Goal: Task Accomplishment & Management: Manage account settings

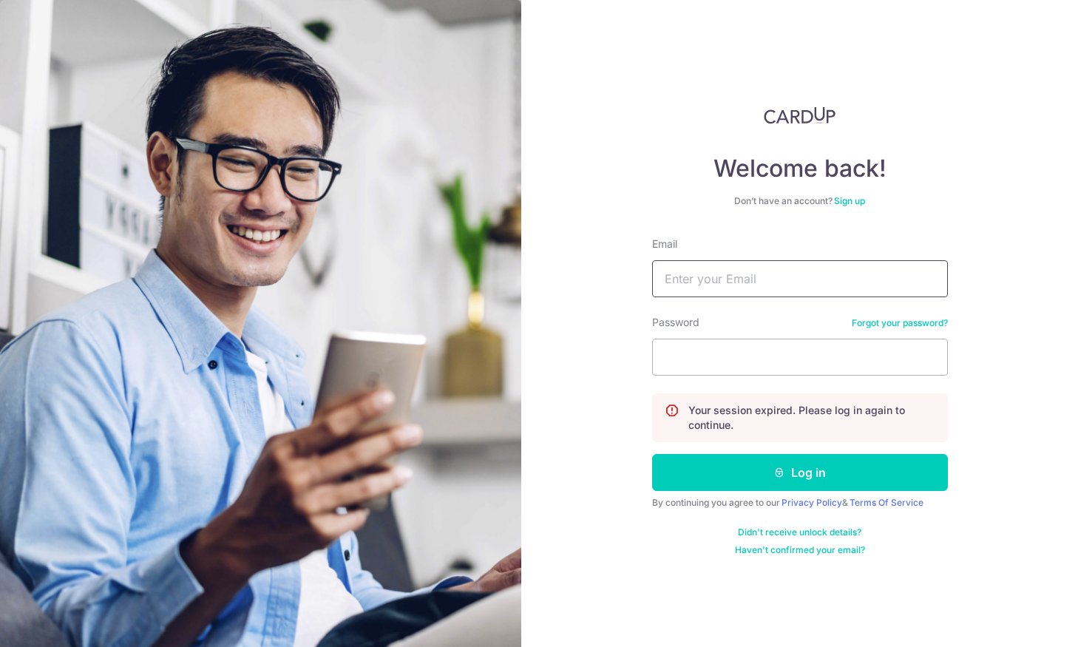
type input "[EMAIL_ADDRESS][DOMAIN_NAME]"
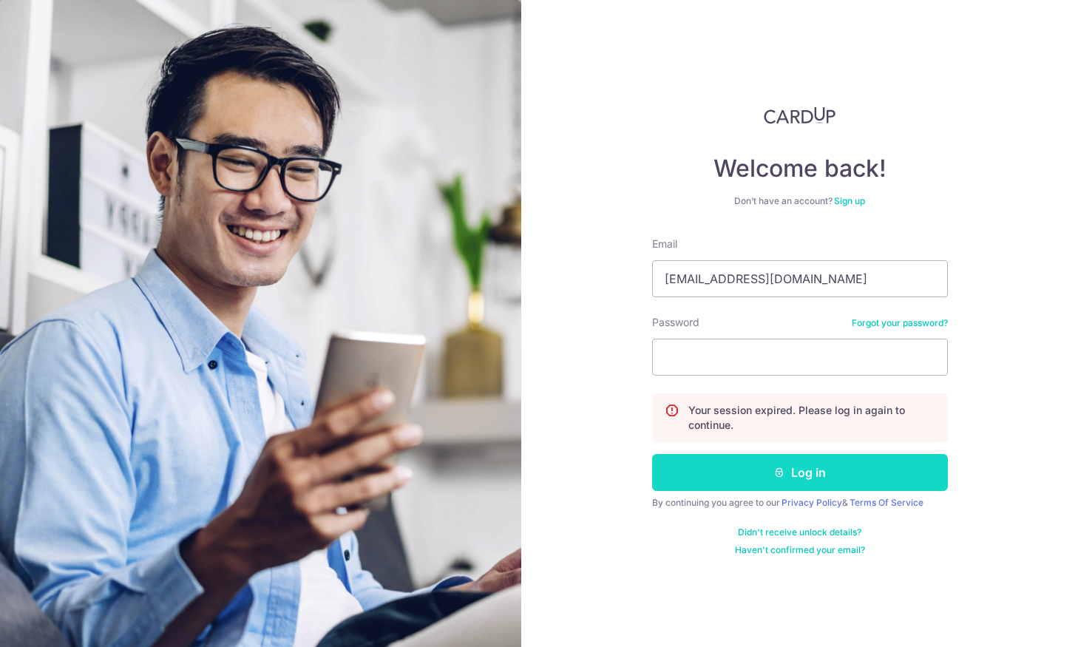
click at [764, 475] on button "Log in" at bounding box center [800, 472] width 296 height 37
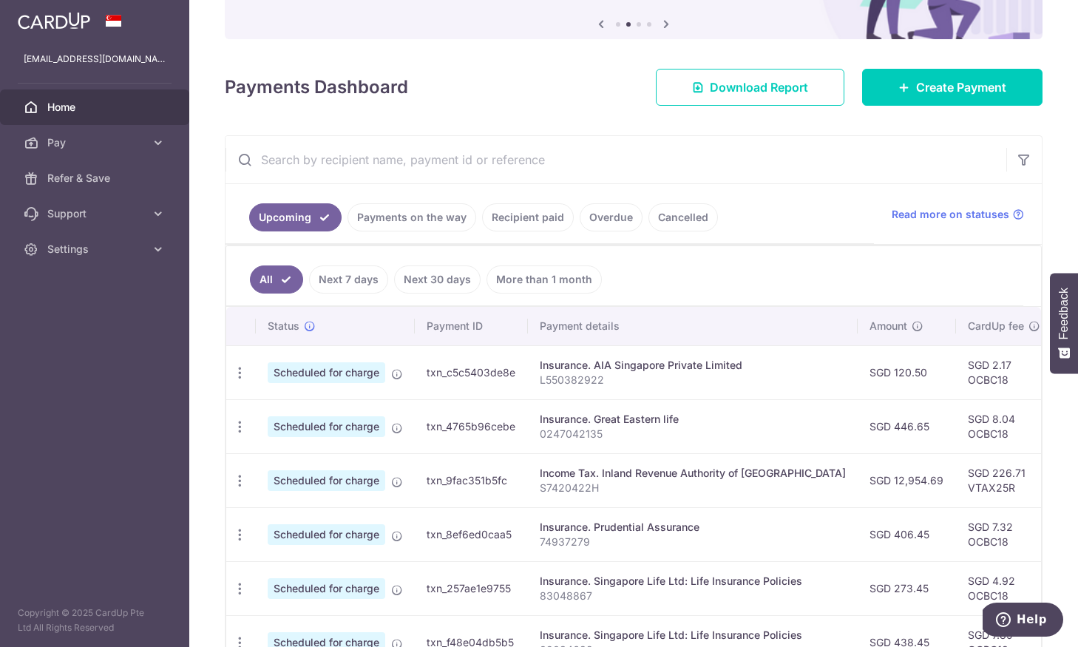
scroll to position [149, 0]
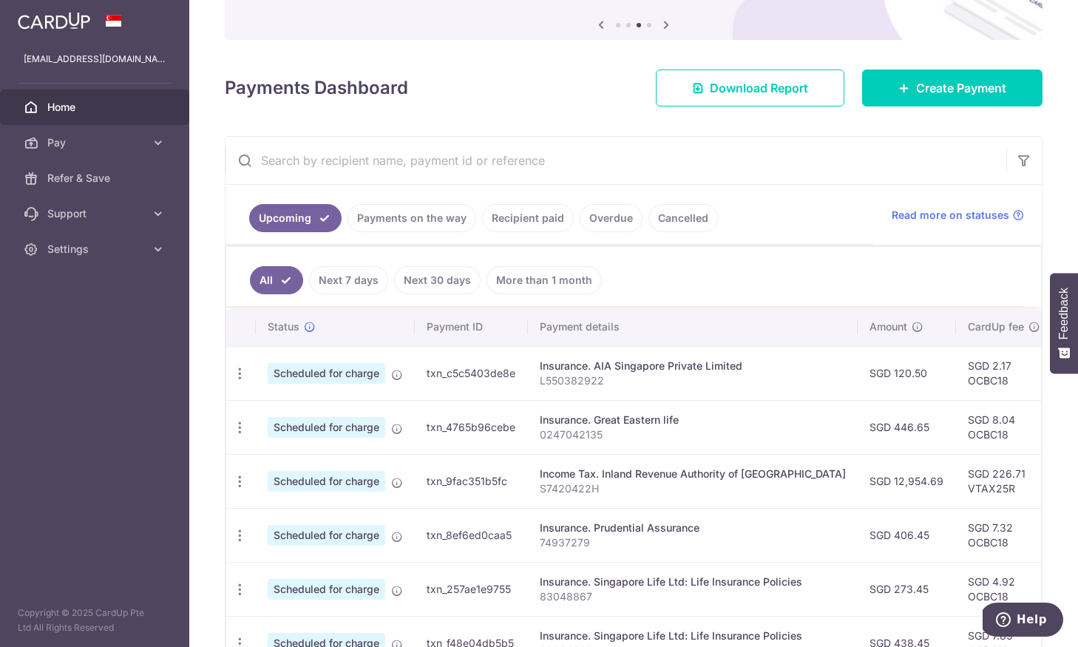
click at [505, 226] on link "Recipient paid" at bounding box center [528, 218] width 92 height 28
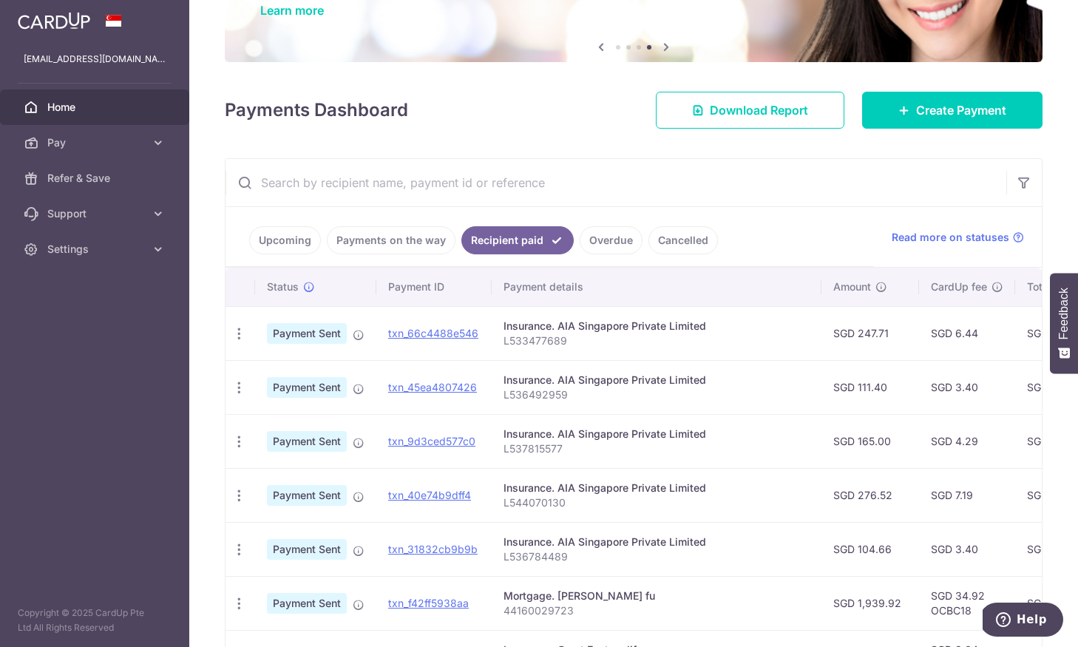
scroll to position [125, 0]
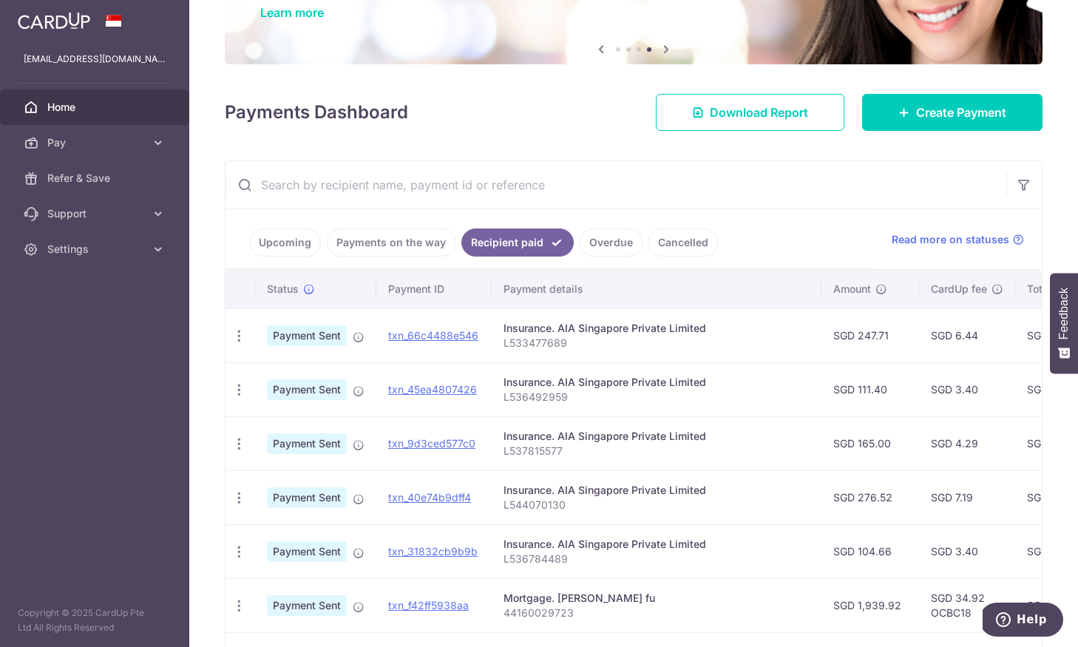
click at [271, 242] on link "Upcoming" at bounding box center [285, 242] width 72 height 28
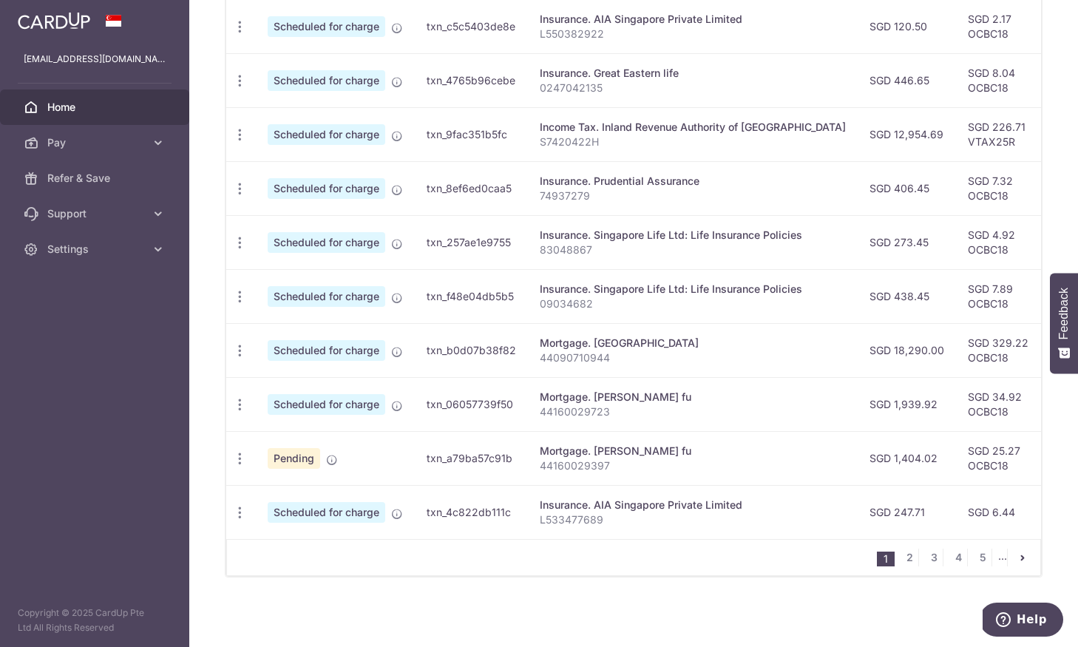
scroll to position [496, 0]
drag, startPoint x: 509, startPoint y: 352, endPoint x: 444, endPoint y: 351, distance: 64.3
click at [424, 351] on td "txn_b0d07b38f82" at bounding box center [471, 350] width 113 height 54
copy td "txn_b0d07b38f82"
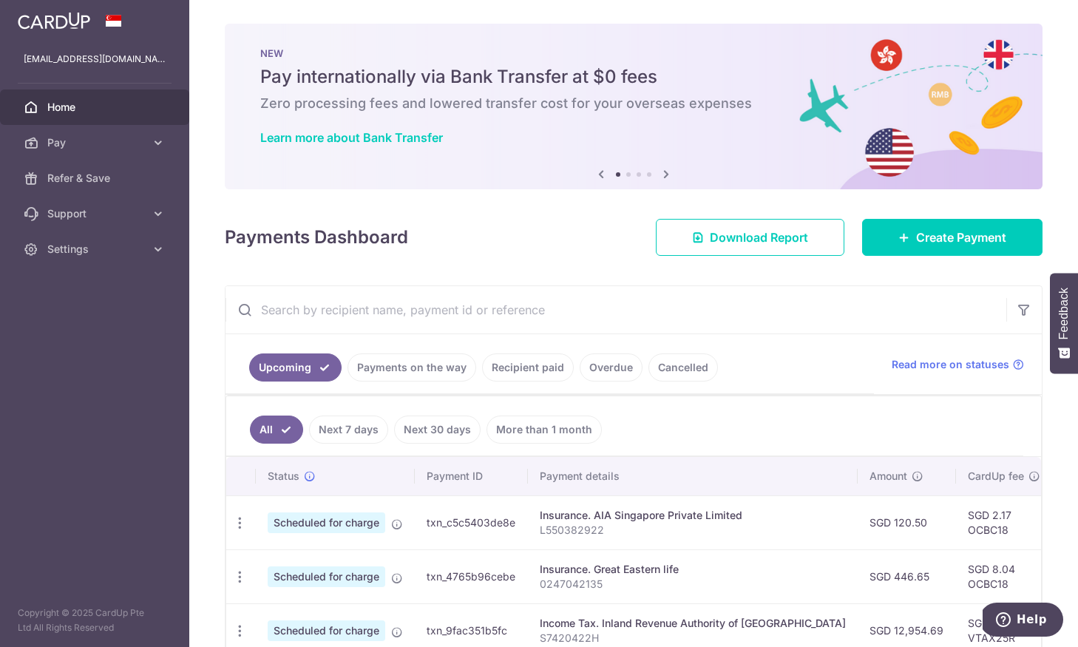
scroll to position [0, 0]
click at [288, 315] on input "text" at bounding box center [616, 309] width 781 height 47
paste input "txn_b0d07b38f82"
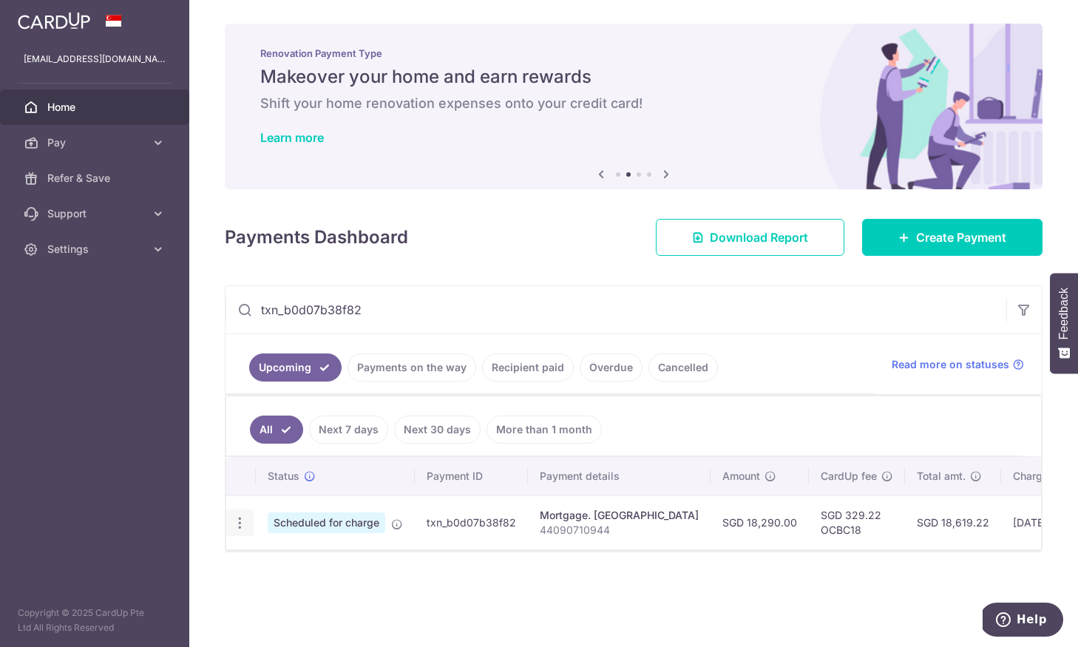
type input "txn_b0d07b38f82"
click at [240, 528] on icon "button" at bounding box center [240, 523] width 16 height 16
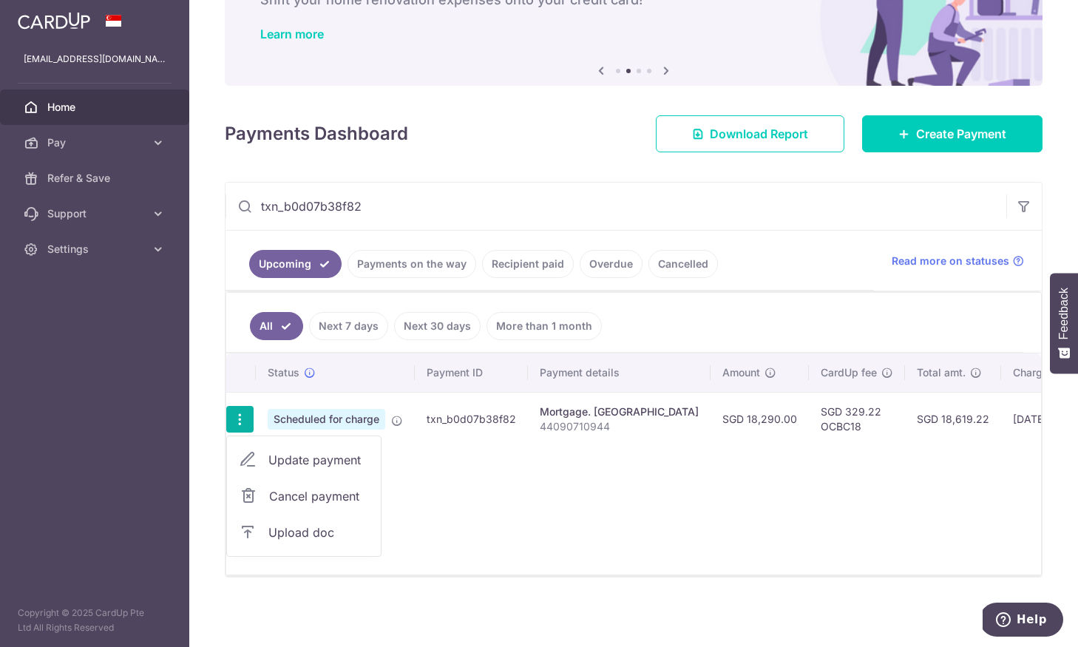
scroll to position [104, 0]
click at [339, 464] on span "Update payment" at bounding box center [318, 460] width 101 height 18
radio input "true"
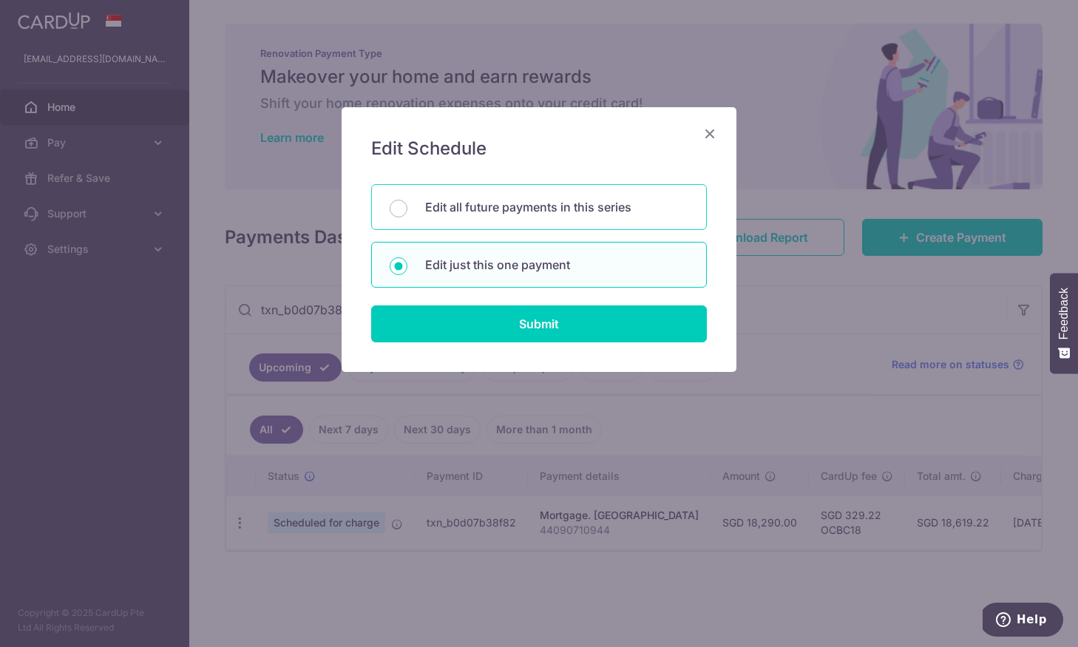
click at [464, 220] on div "Edit all future payments in this series" at bounding box center [539, 207] width 336 height 46
radio input "true"
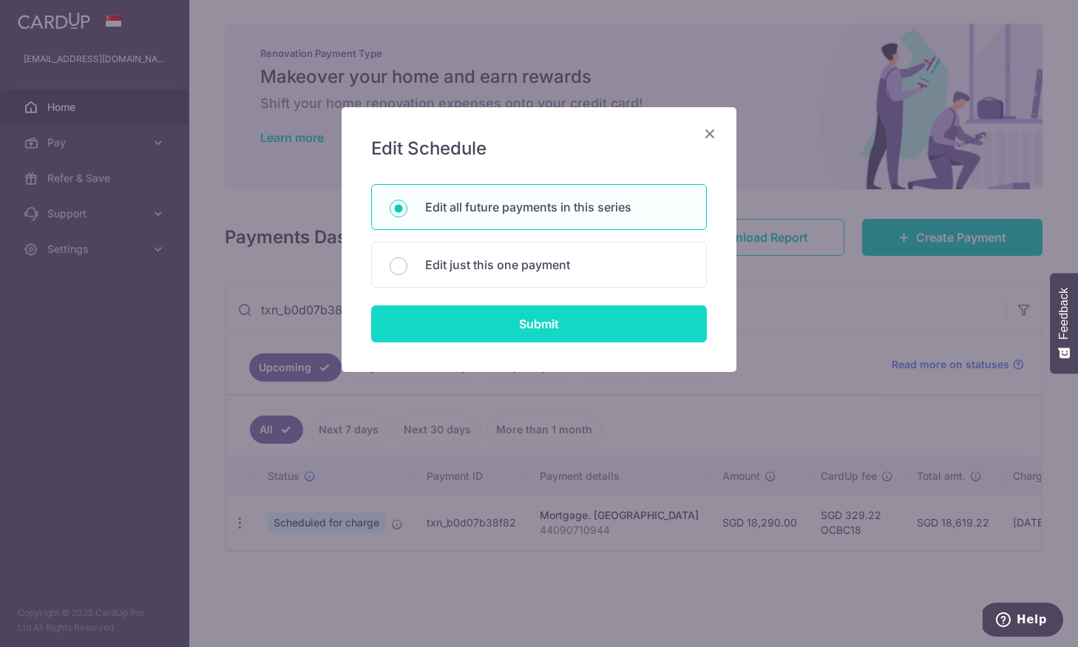
click at [513, 328] on input "Submit" at bounding box center [539, 323] width 336 height 37
radio input "true"
type input "18,290.00"
type input "44090710944"
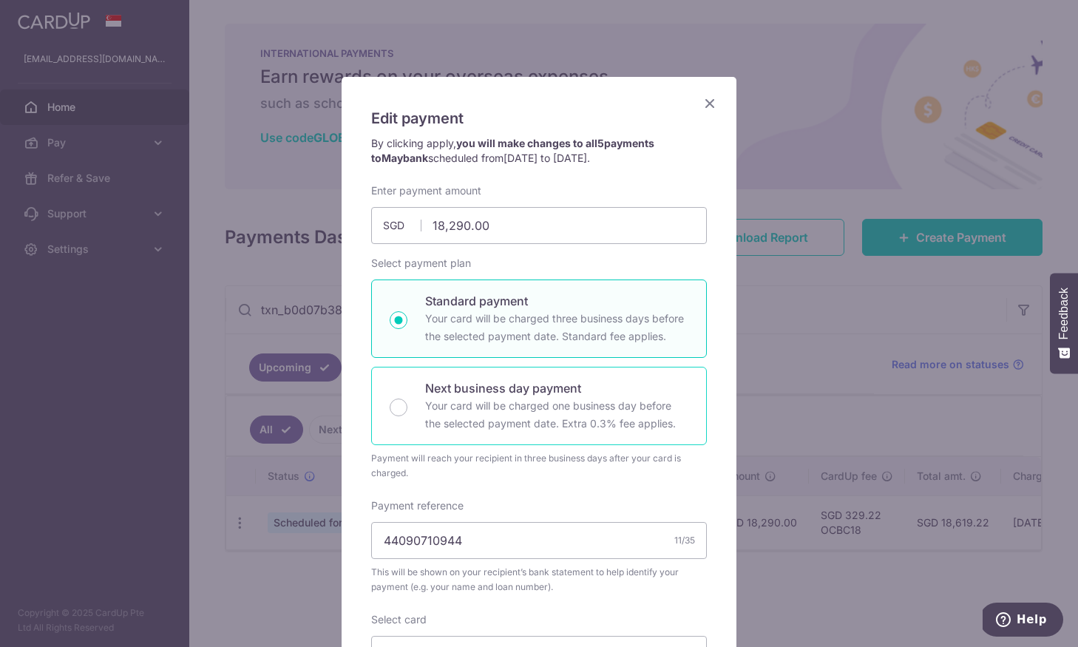
scroll to position [29, 0]
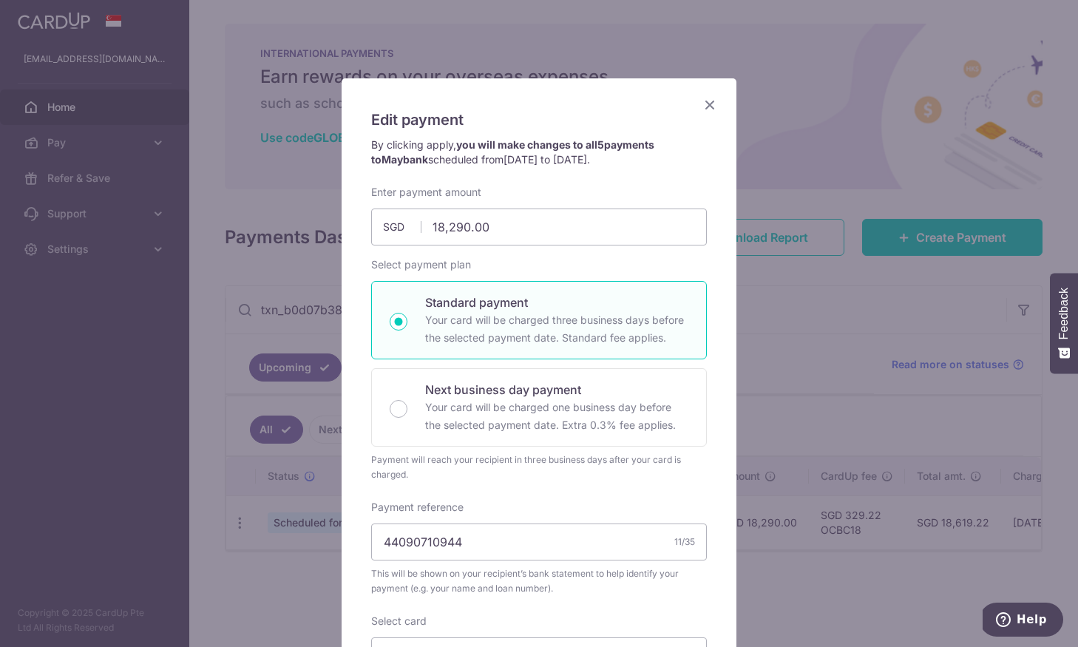
click at [705, 107] on icon "Close" at bounding box center [710, 104] width 18 height 18
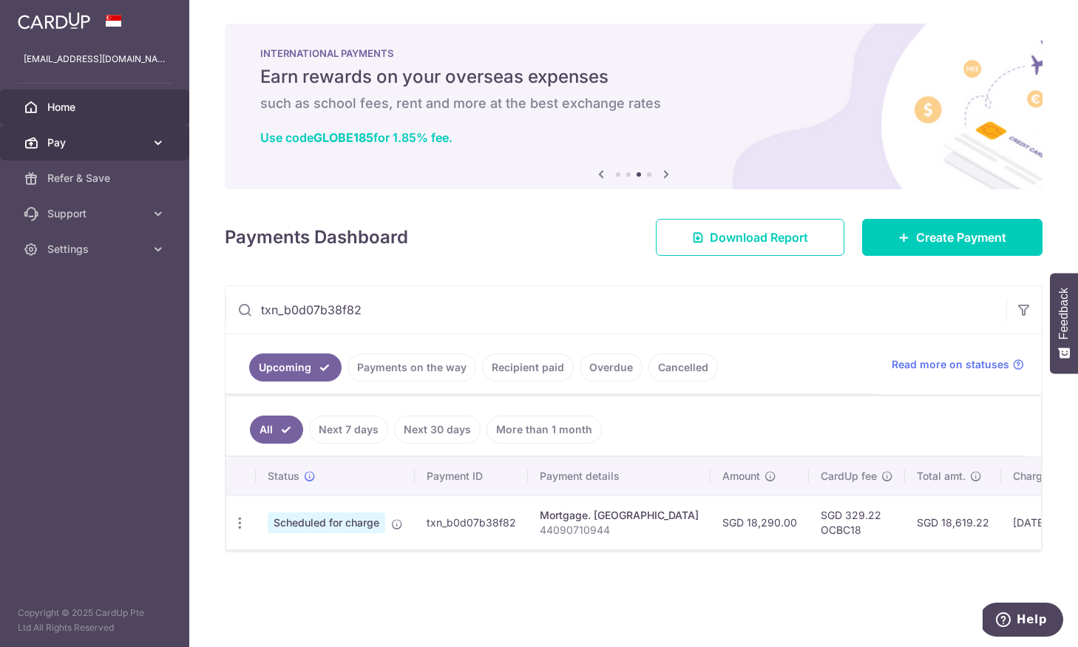
click at [106, 135] on span "Pay" at bounding box center [96, 142] width 98 height 15
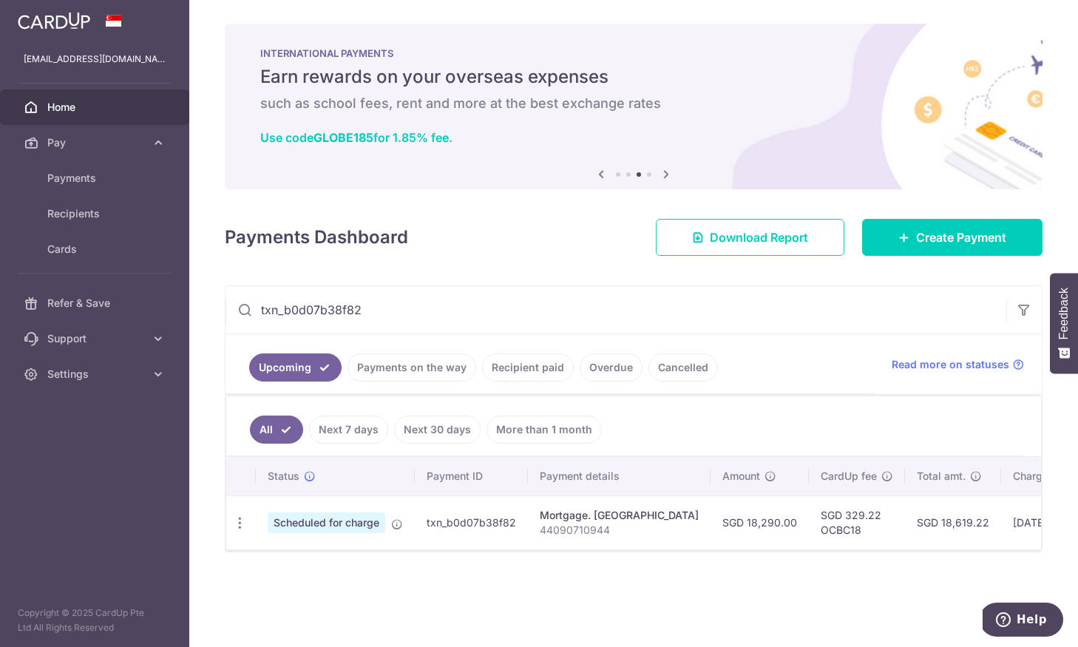
click at [105, 117] on link "Home" at bounding box center [94, 106] width 189 height 35
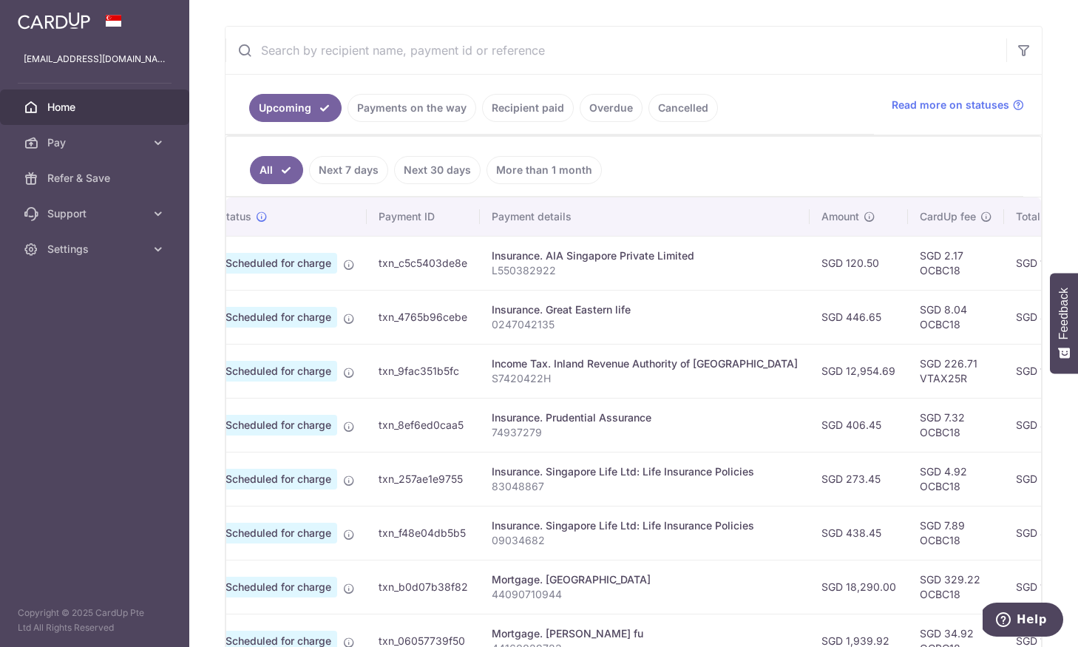
scroll to position [240, 0]
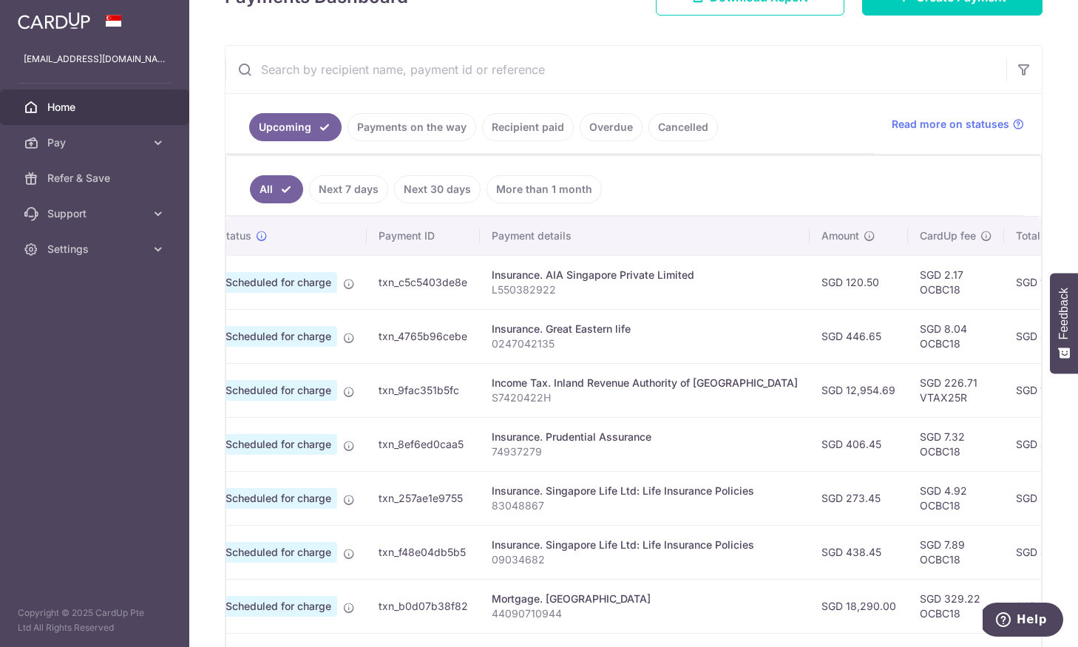
click at [543, 129] on link "Recipient paid" at bounding box center [528, 127] width 92 height 28
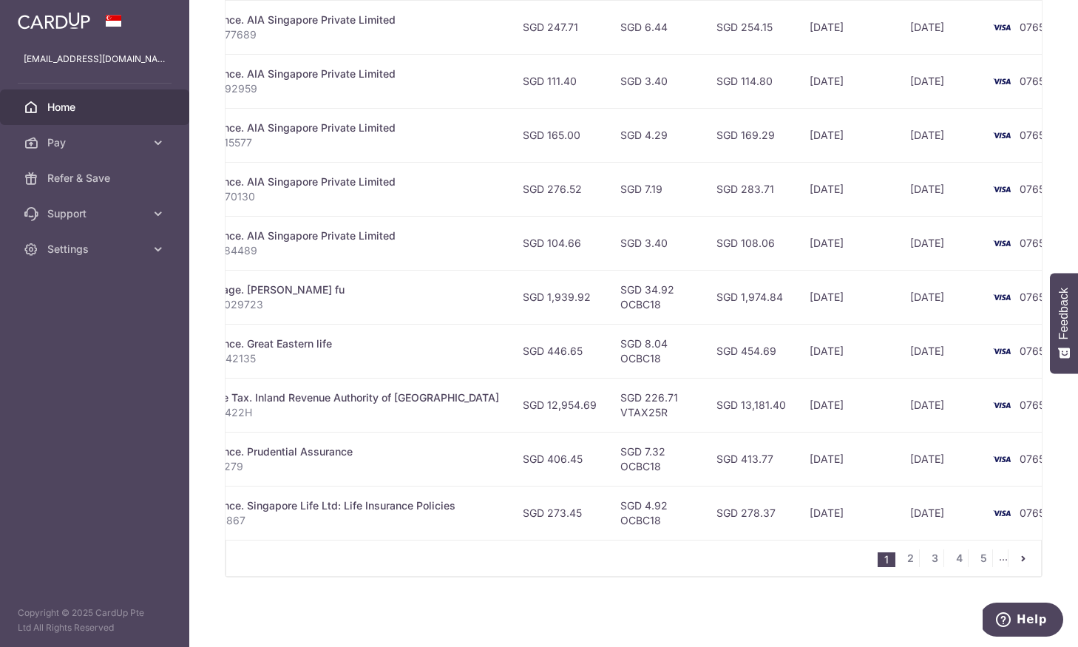
scroll to position [0, 310]
click at [904, 553] on link "2" at bounding box center [910, 558] width 18 height 18
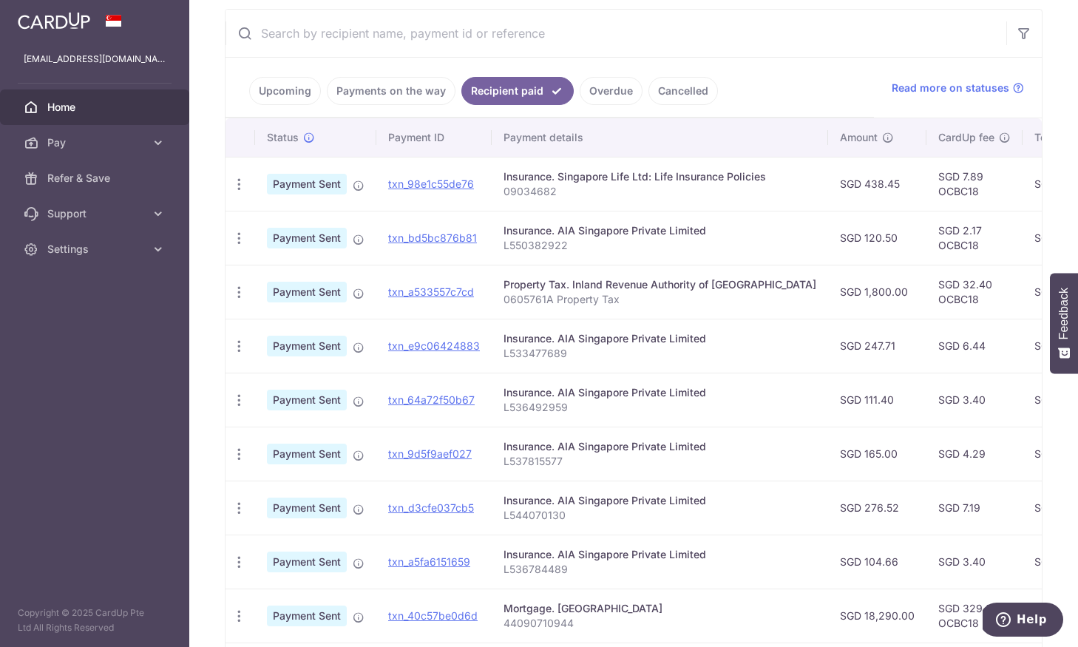
scroll to position [0, 0]
click at [673, 94] on link "Cancelled" at bounding box center [683, 91] width 70 height 28
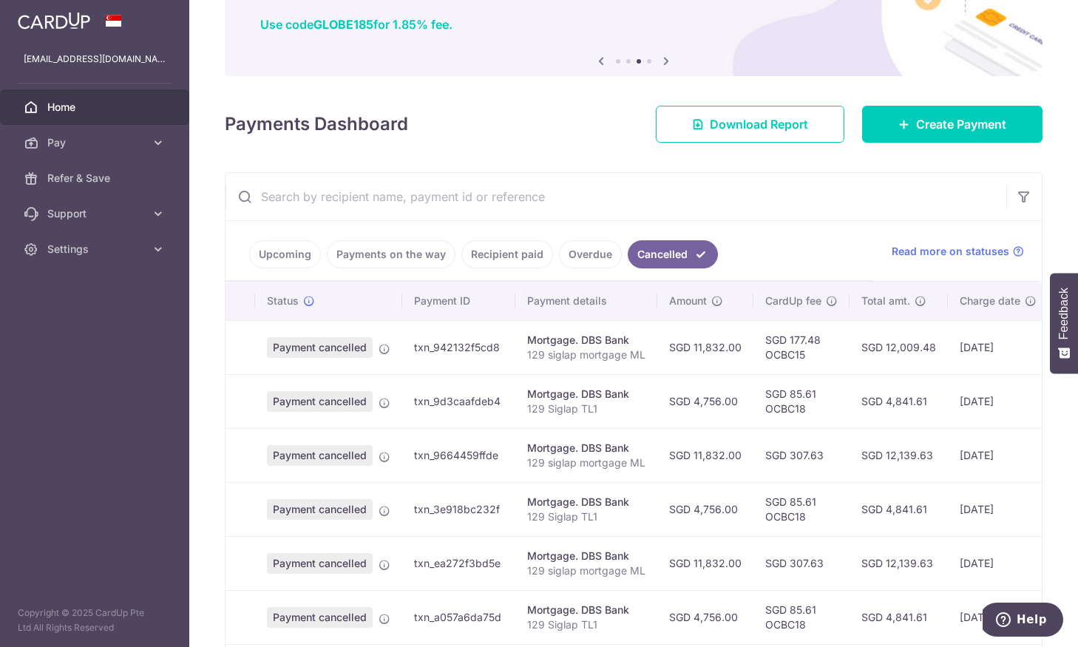
scroll to position [112, 0]
click at [301, 250] on link "Upcoming" at bounding box center [285, 255] width 72 height 28
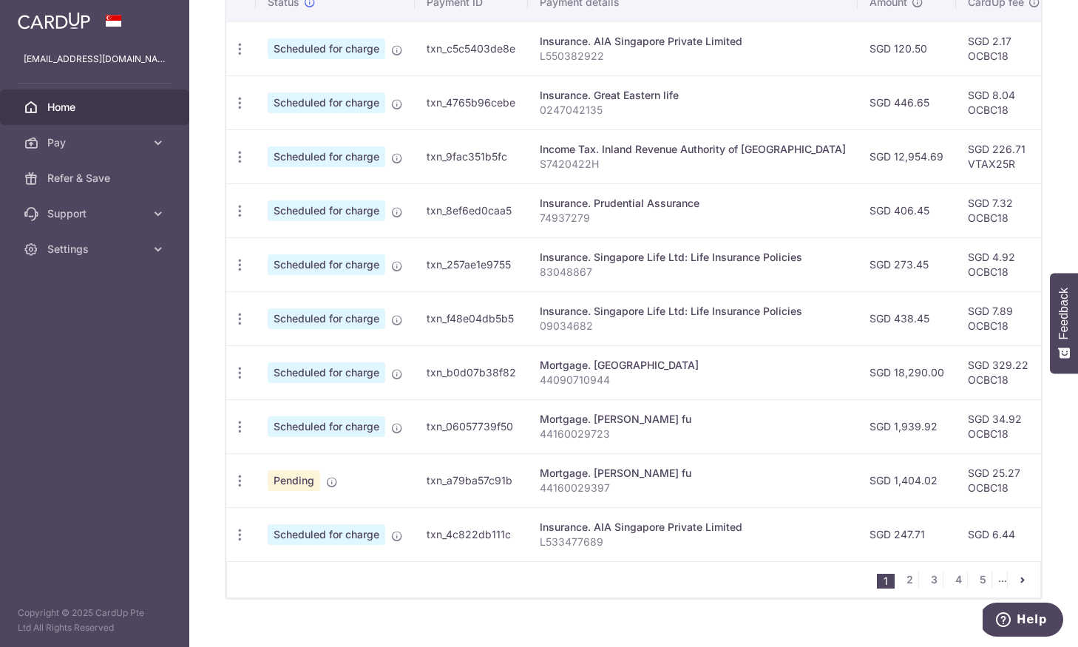
scroll to position [472, 0]
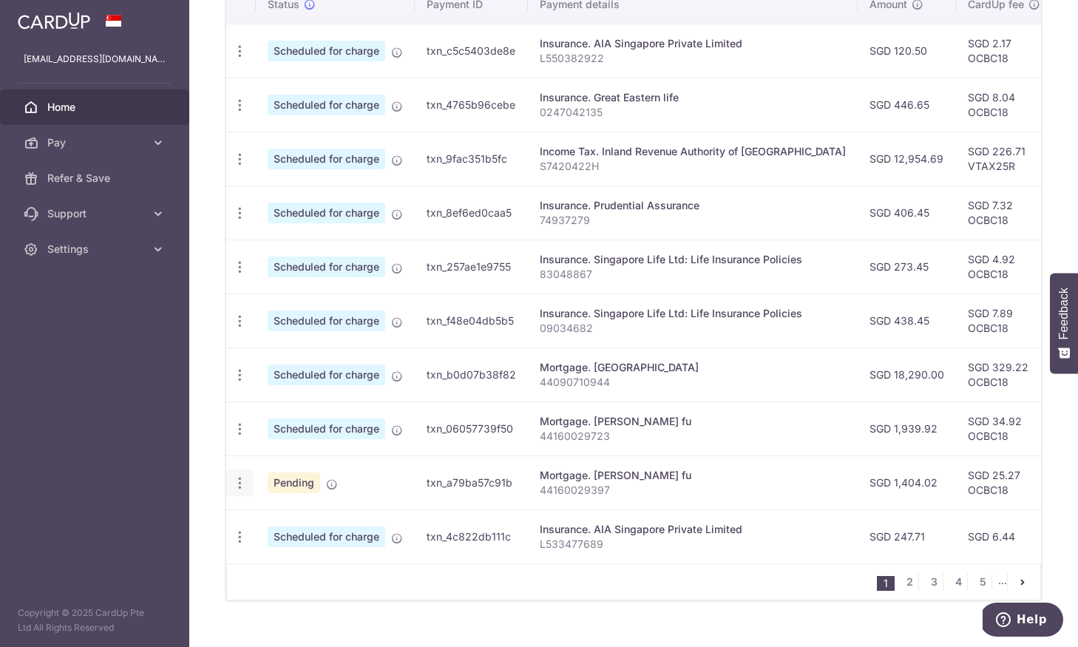
click at [243, 486] on icon "button" at bounding box center [240, 483] width 16 height 16
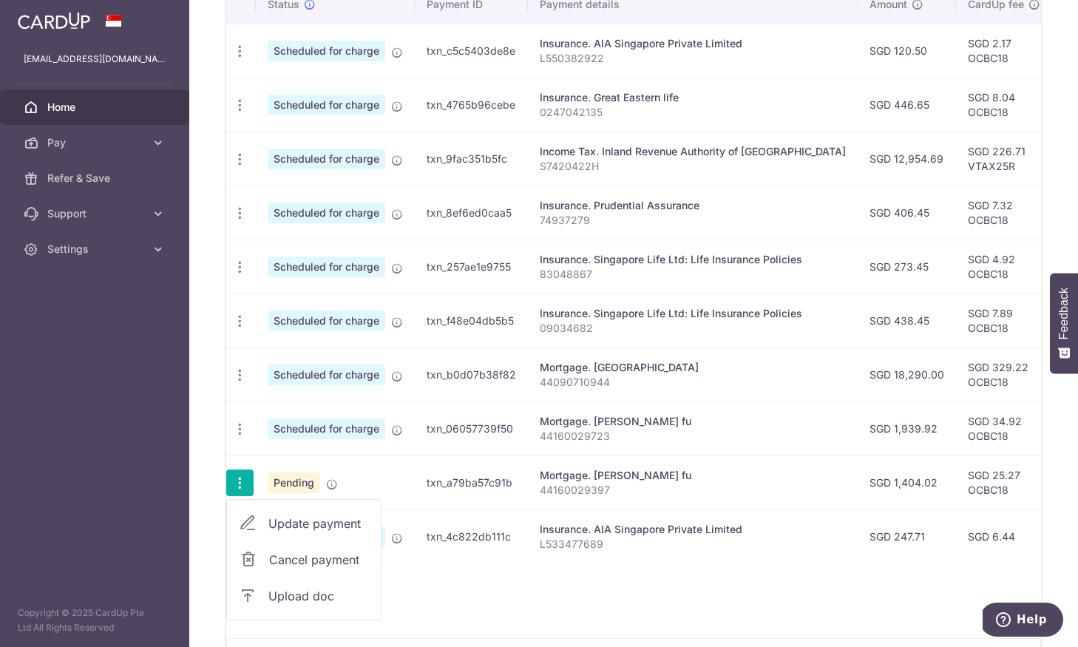
click at [311, 520] on span "Update payment" at bounding box center [318, 524] width 101 height 18
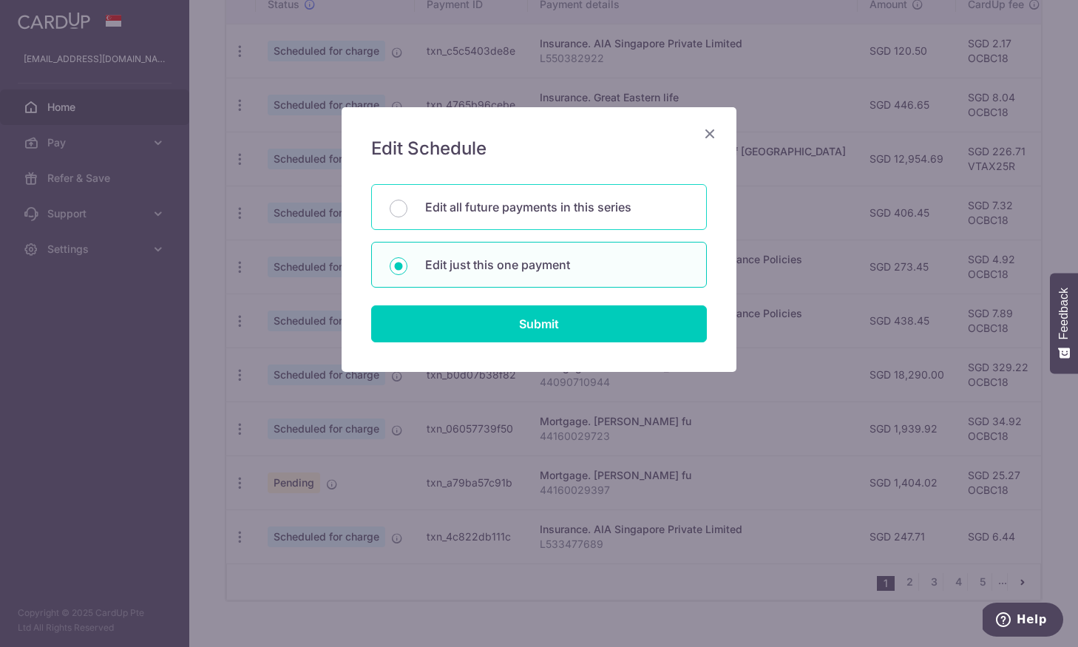
click at [549, 228] on div "Edit all future payments in this series" at bounding box center [539, 207] width 336 height 46
radio input "true"
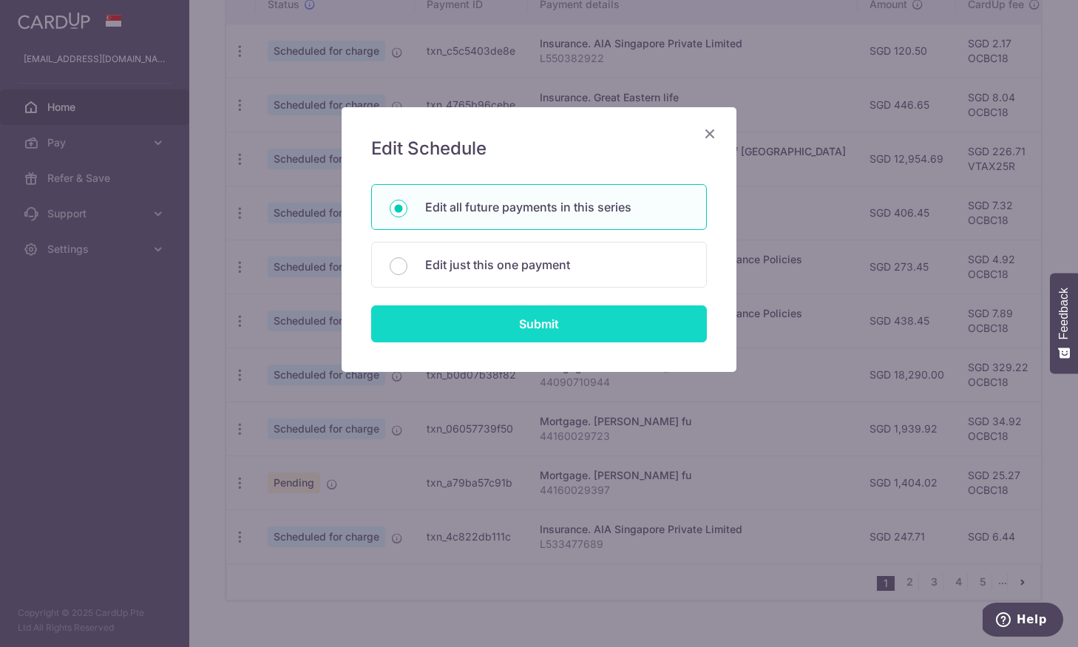
click at [543, 314] on input "Submit" at bounding box center [539, 323] width 336 height 37
radio input "true"
type input "1,404.02"
type input "44160029397"
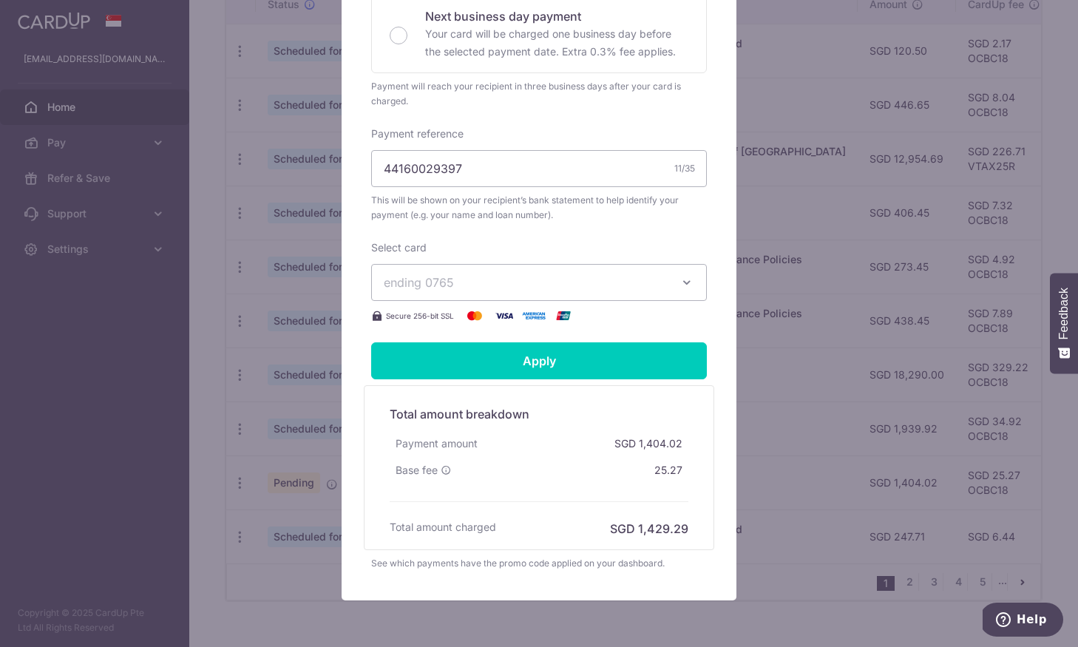
scroll to position [408, 0]
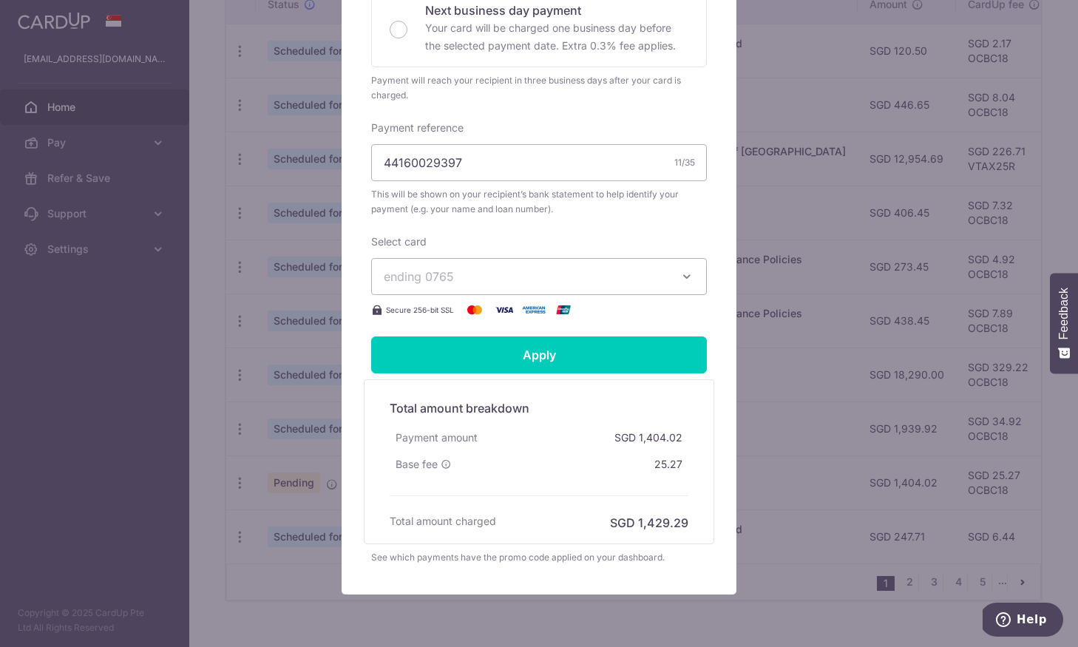
click at [568, 366] on input "Apply" at bounding box center [539, 354] width 336 height 37
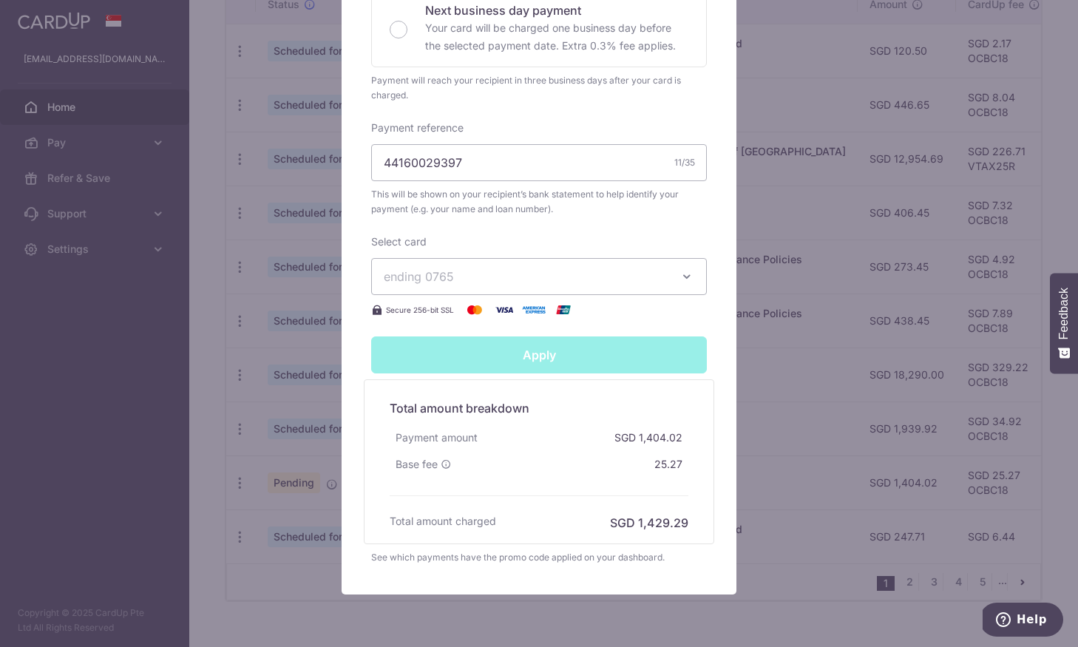
type input "Successfully Applied"
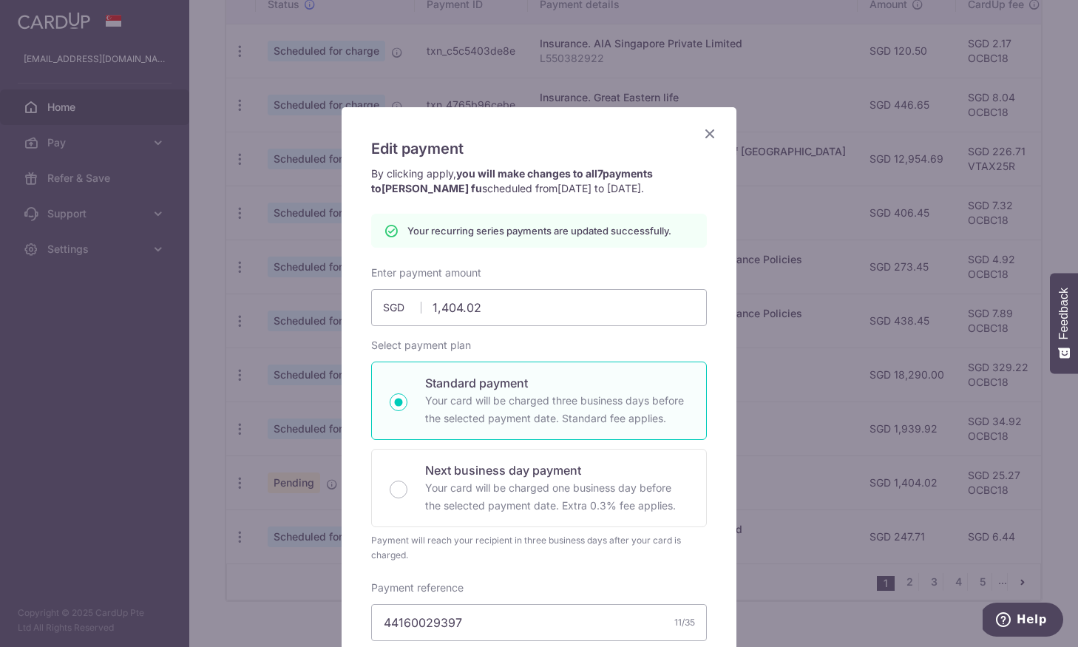
scroll to position [0, 0]
click at [706, 133] on icon "Close" at bounding box center [710, 133] width 18 height 18
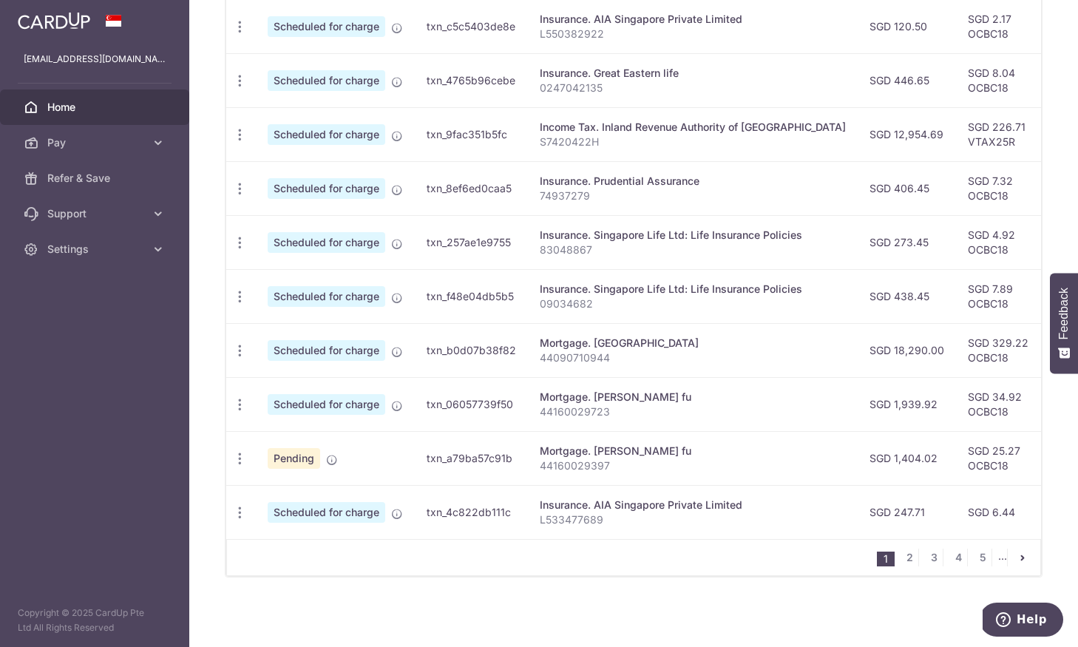
scroll to position [496, 0]
click at [303, 464] on span "Pending" at bounding box center [294, 458] width 52 height 21
click at [244, 458] on icon "button" at bounding box center [240, 459] width 16 height 16
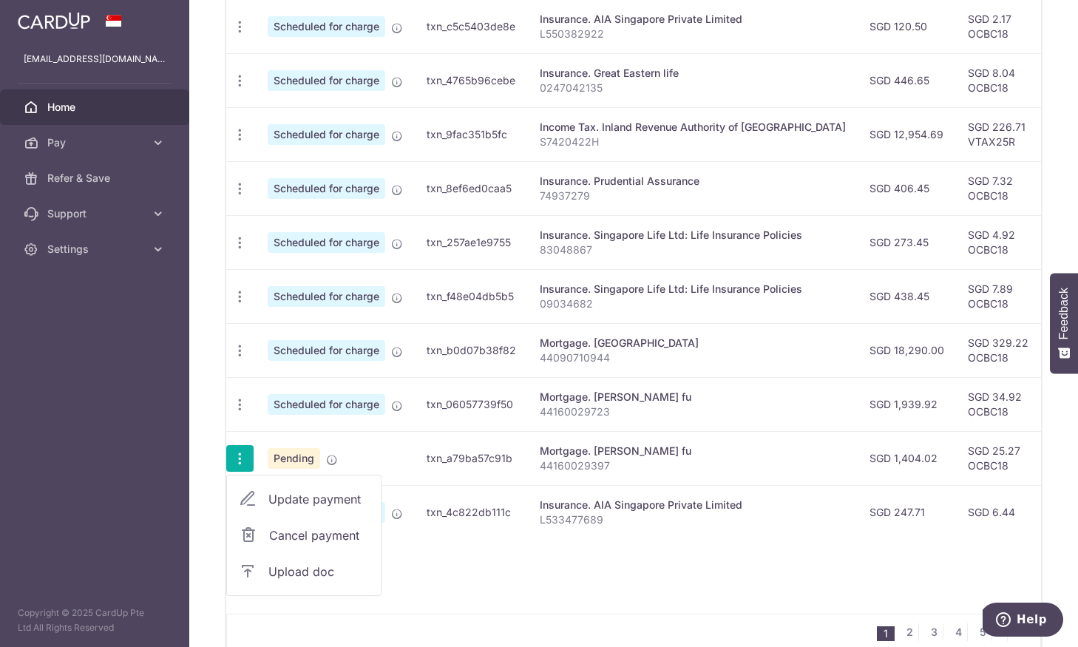
click at [475, 569] on div "Status Payment ID Payment details Amount CardUp fee Total amt. Charge date Due …" at bounding box center [633, 287] width 815 height 653
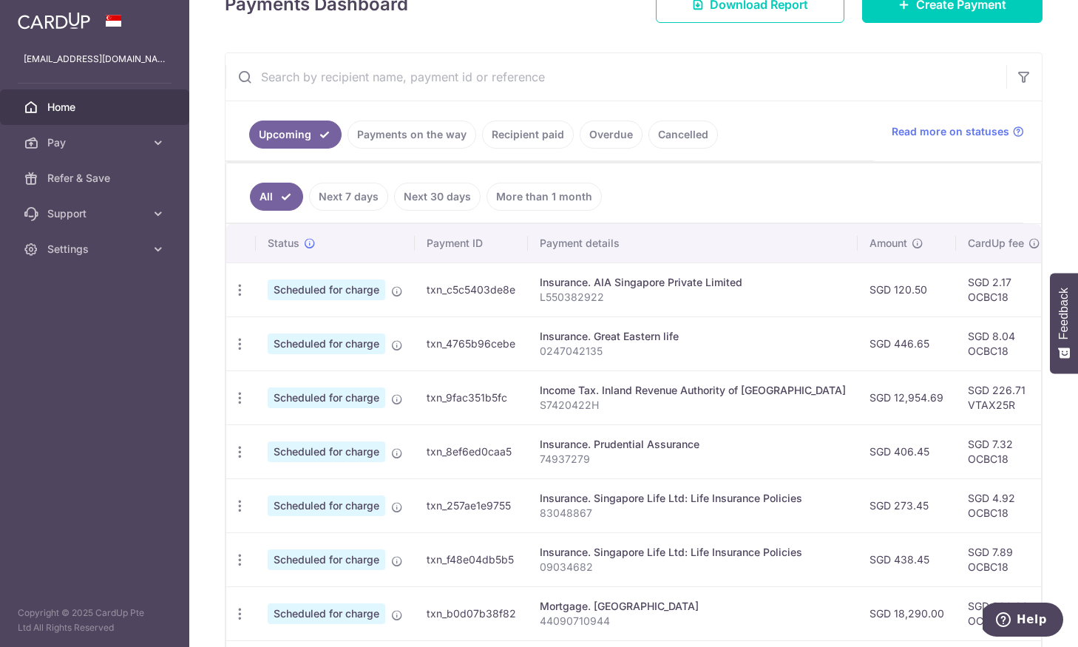
scroll to position [240, 0]
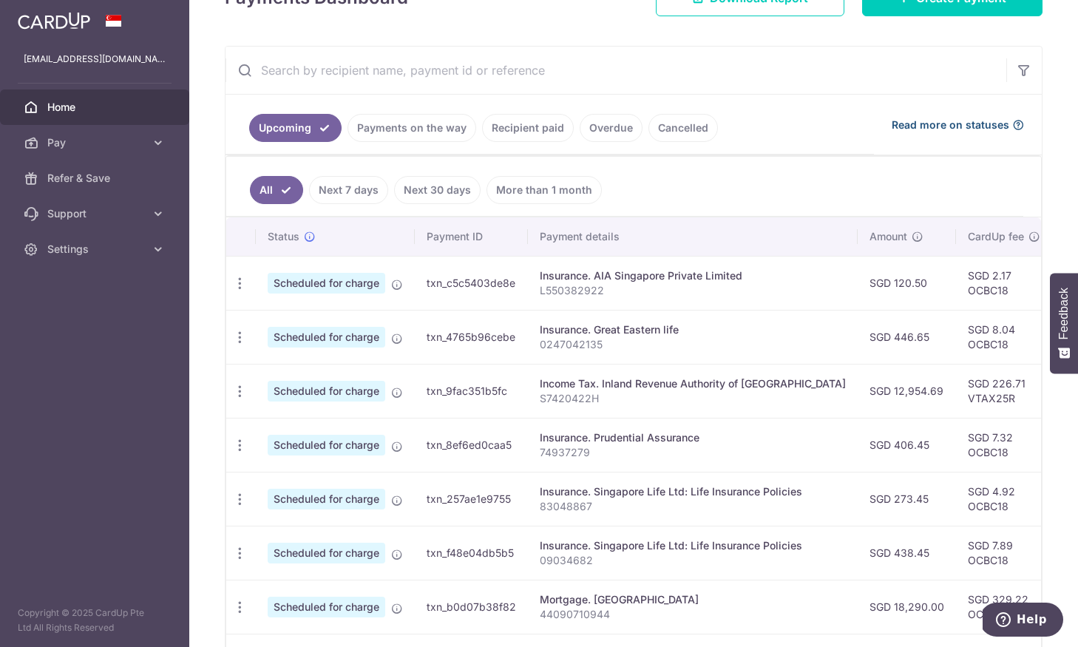
click at [932, 127] on span "Read more on statuses" at bounding box center [951, 125] width 118 height 15
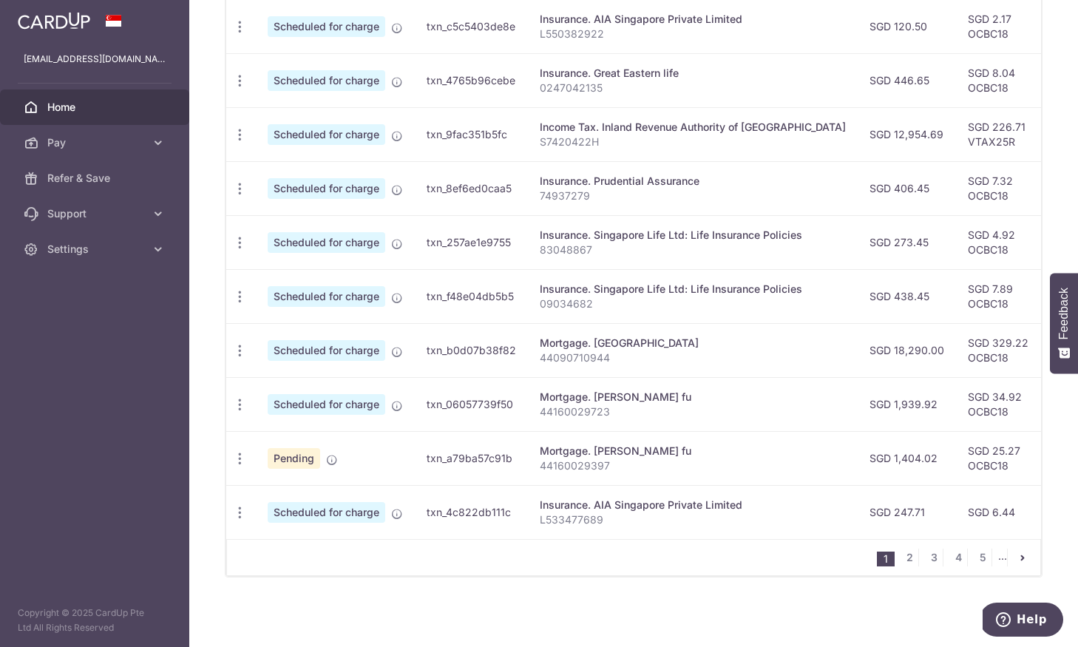
scroll to position [496, 0]
drag, startPoint x: 521, startPoint y: 404, endPoint x: 447, endPoint y: 392, distance: 74.2
click at [430, 401] on td "txn_06057739f50" at bounding box center [471, 404] width 113 height 54
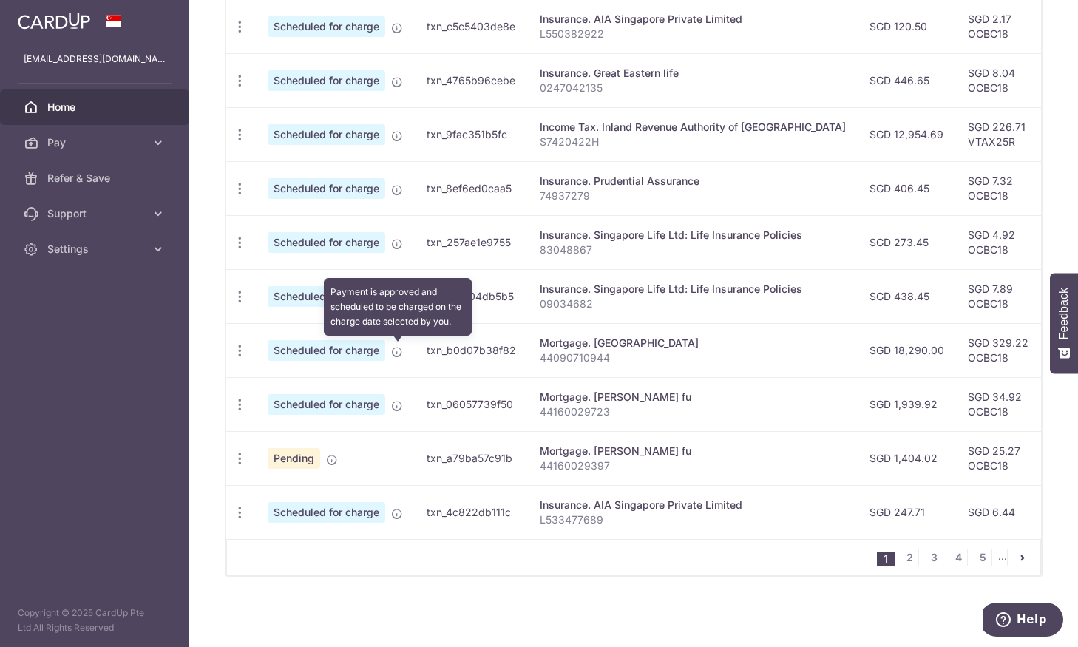
drag, startPoint x: 516, startPoint y: 353, endPoint x: 395, endPoint y: 350, distance: 121.3
click at [395, 350] on tr "Update payment Cancel payment Upload doc Scheduled for charge Payment is approv…" at bounding box center [835, 350] width 1219 height 54
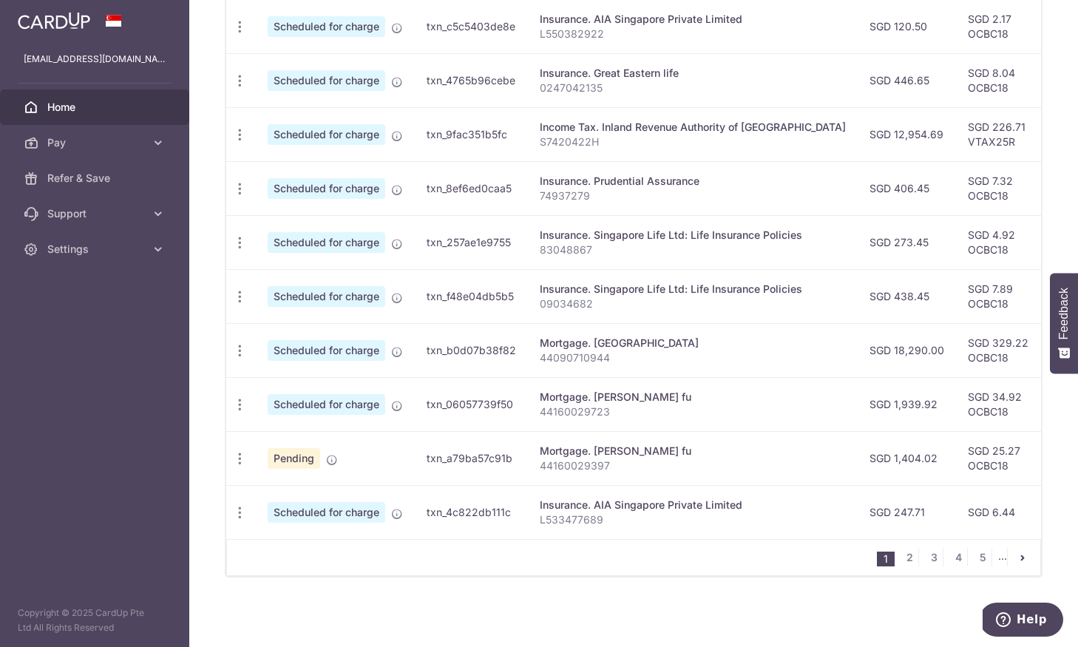
click at [475, 360] on td "txn_b0d07b38f82" at bounding box center [471, 350] width 113 height 54
drag, startPoint x: 518, startPoint y: 353, endPoint x: 426, endPoint y: 350, distance: 91.7
click at [414, 348] on tr "Update payment Cancel payment Upload doc Scheduled for charge txn_b0d07b38f82 M…" at bounding box center [835, 350] width 1219 height 54
click at [470, 370] on td "txn_b0d07b38f82" at bounding box center [471, 350] width 113 height 54
click at [909, 560] on link "2" at bounding box center [910, 558] width 18 height 18
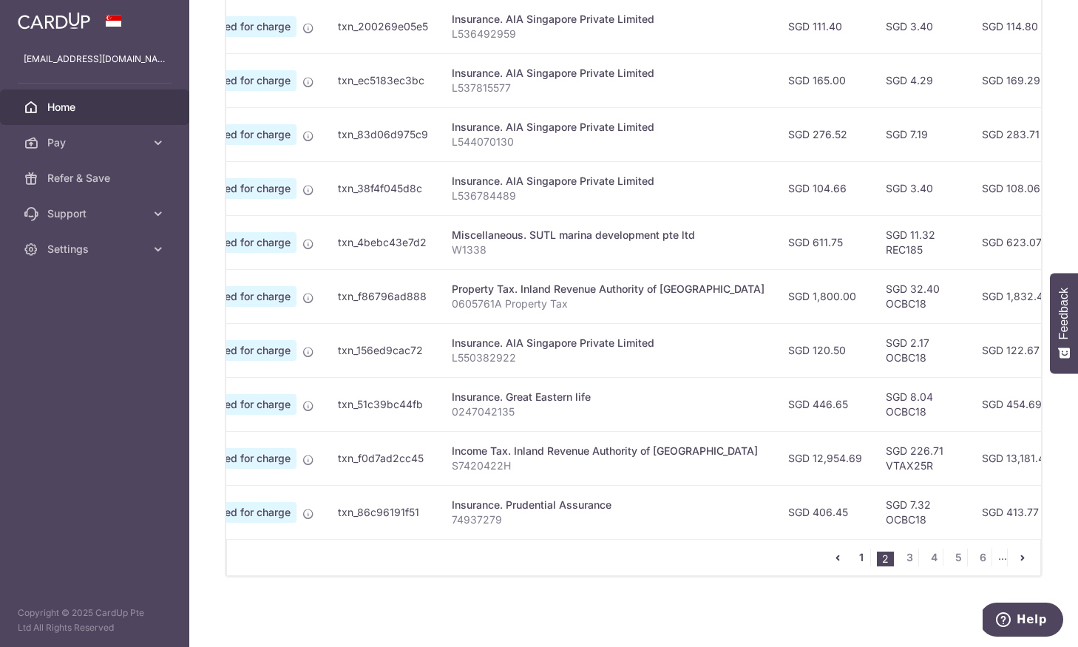
click at [859, 558] on link "1" at bounding box center [862, 558] width 18 height 18
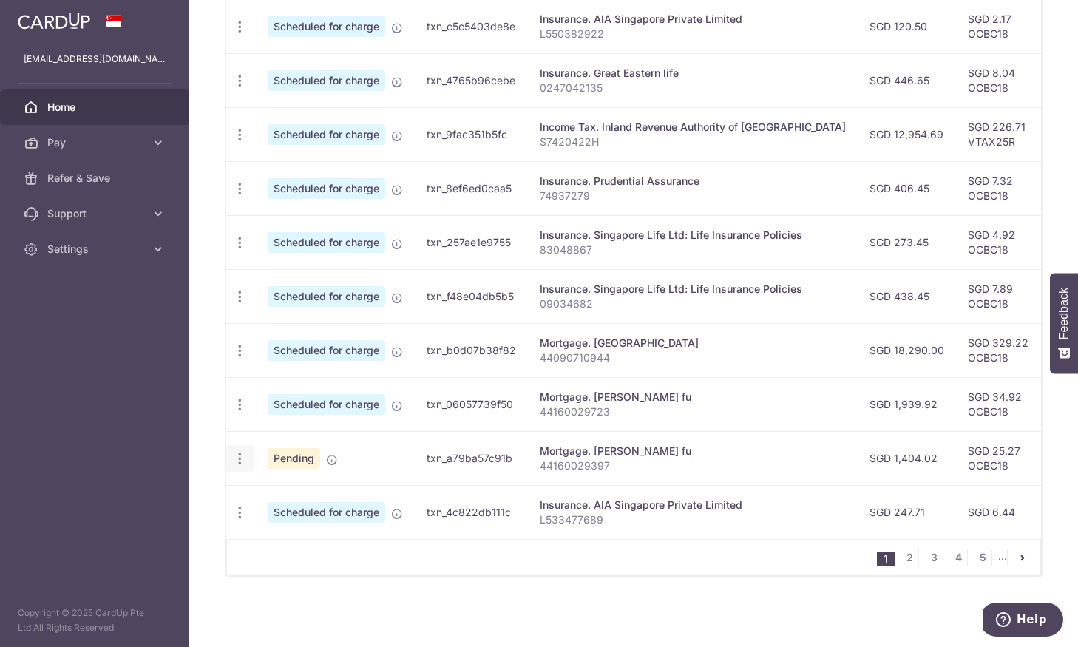
click at [247, 456] on div "Update payment Cancel payment Upload doc" at bounding box center [239, 458] width 27 height 27
click at [245, 467] on div "Update payment Cancel payment Upload doc" at bounding box center [239, 458] width 27 height 27
click at [237, 464] on icon "button" at bounding box center [240, 459] width 16 height 16
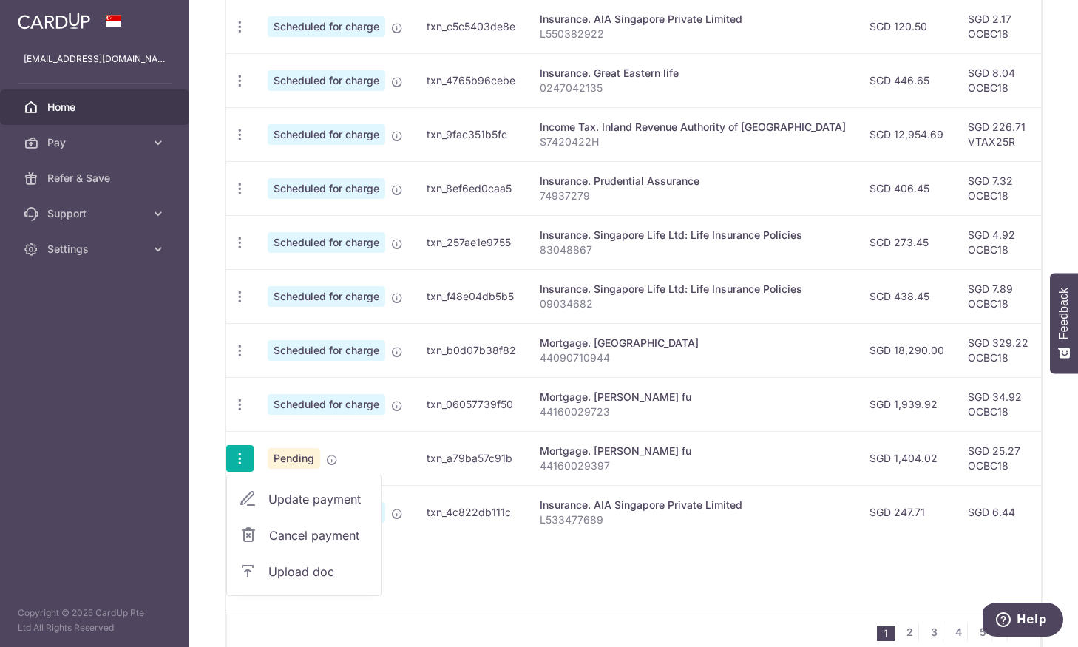
click at [313, 577] on span "Upload doc" at bounding box center [318, 572] width 101 height 18
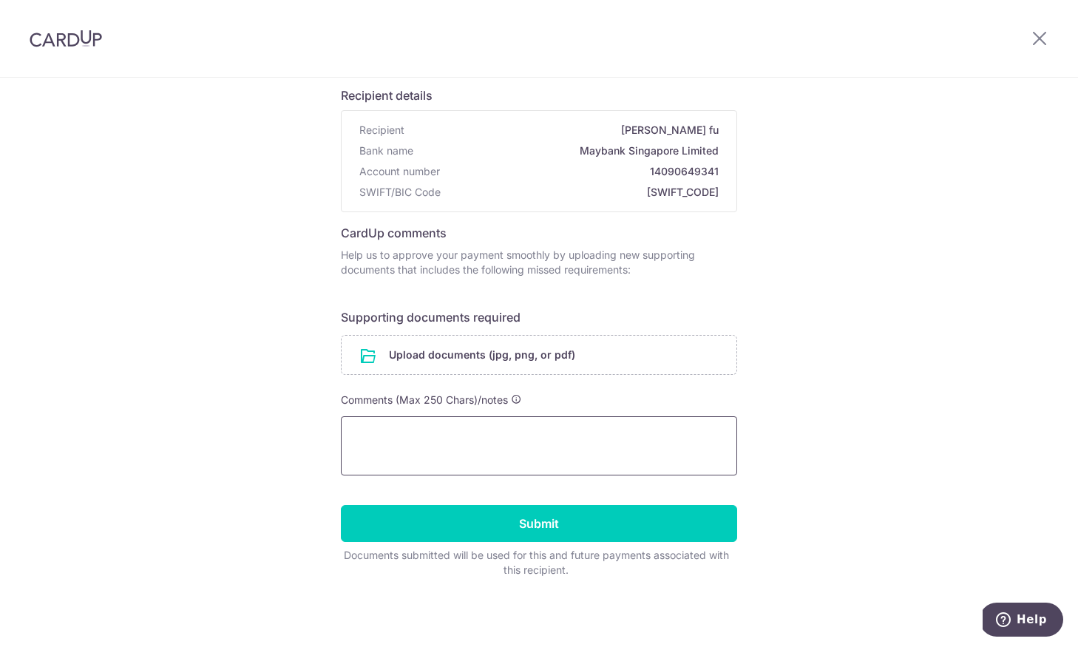
scroll to position [101, 0]
click at [1038, 41] on icon at bounding box center [1040, 38] width 18 height 18
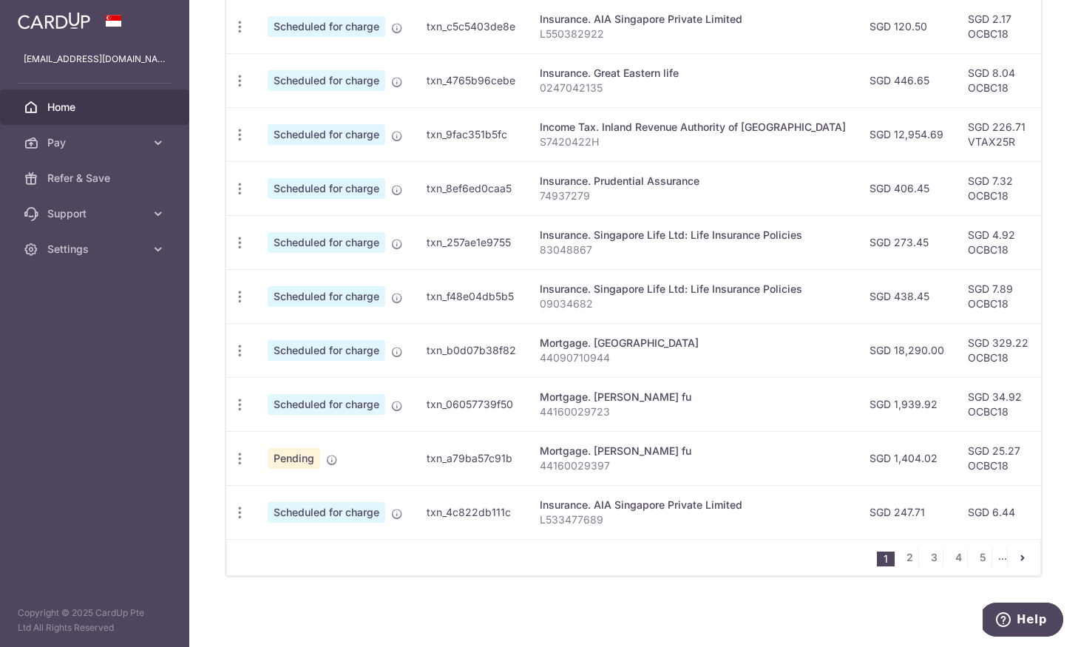
scroll to position [478, 0]
click at [237, 462] on icon "button" at bounding box center [240, 459] width 16 height 16
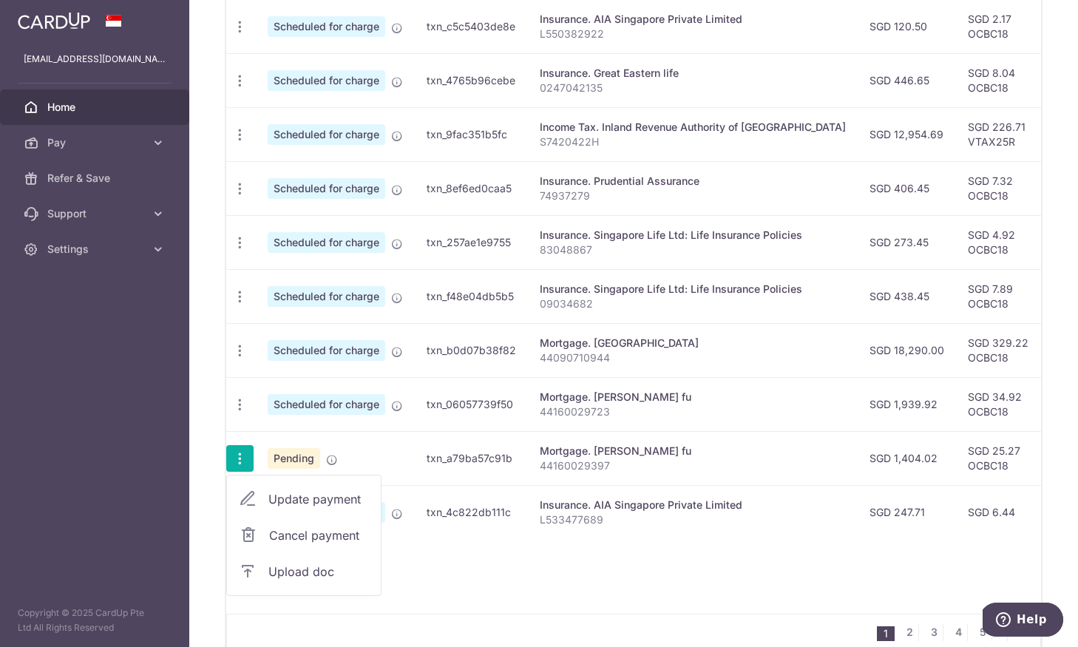
click at [295, 534] on span "Cancel payment" at bounding box center [318, 535] width 99 height 18
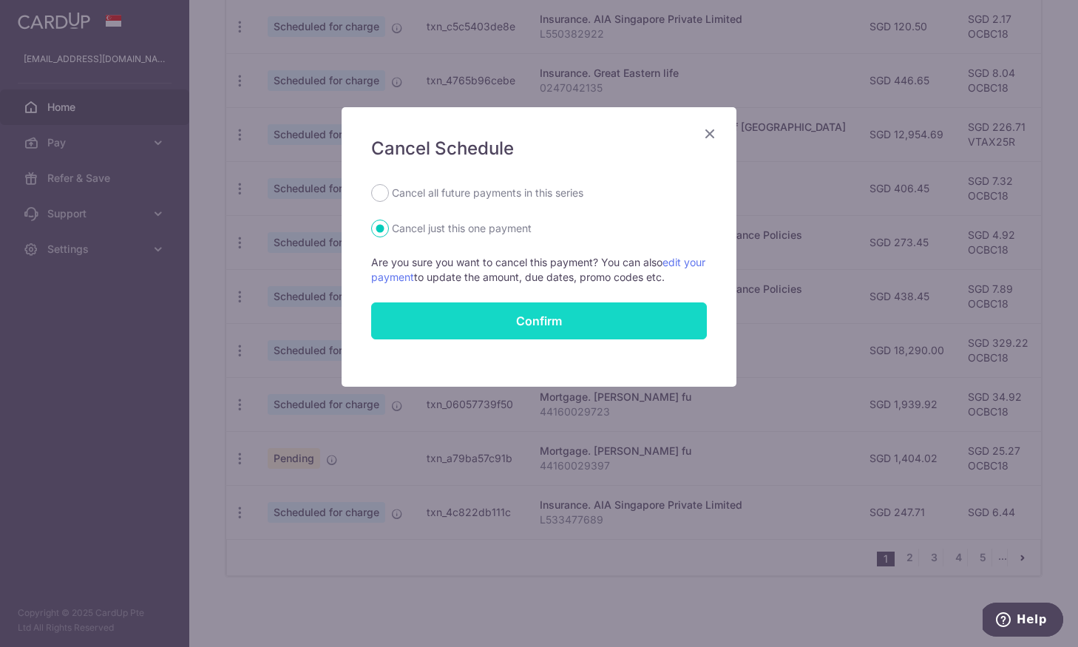
click at [511, 337] on button "Confirm" at bounding box center [539, 320] width 336 height 37
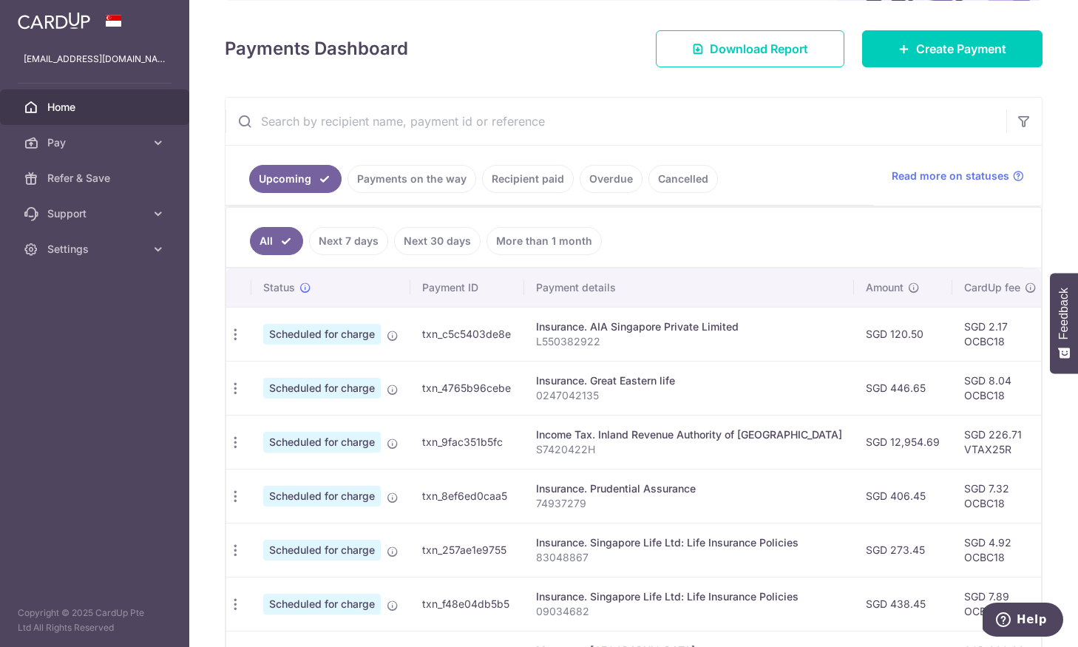
scroll to position [190, 0]
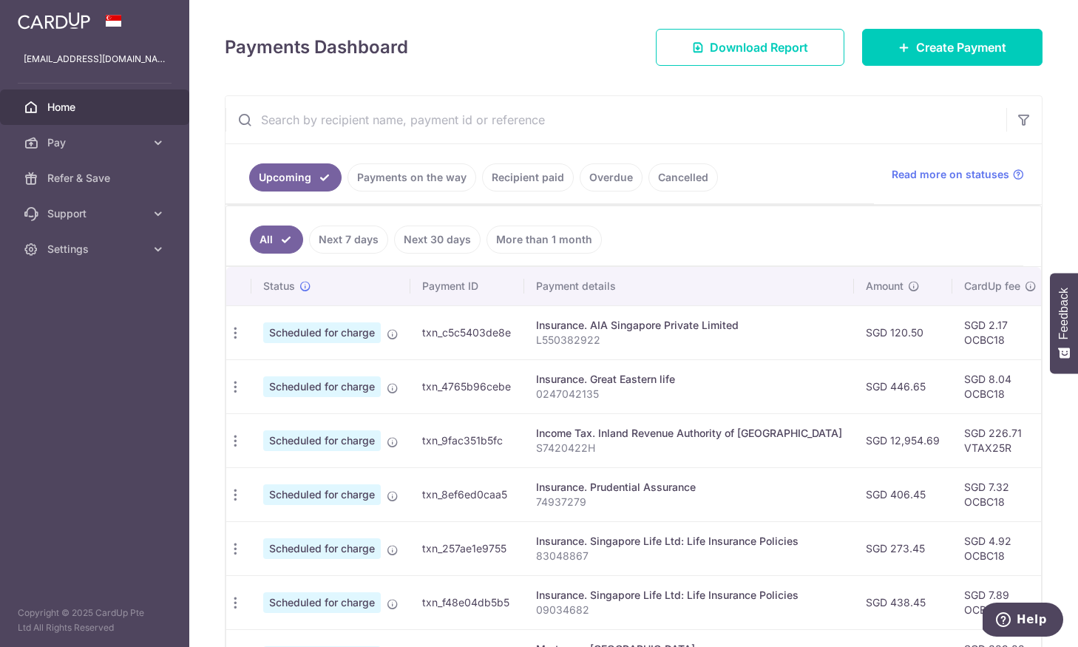
click at [379, 129] on input "text" at bounding box center [616, 119] width 781 height 47
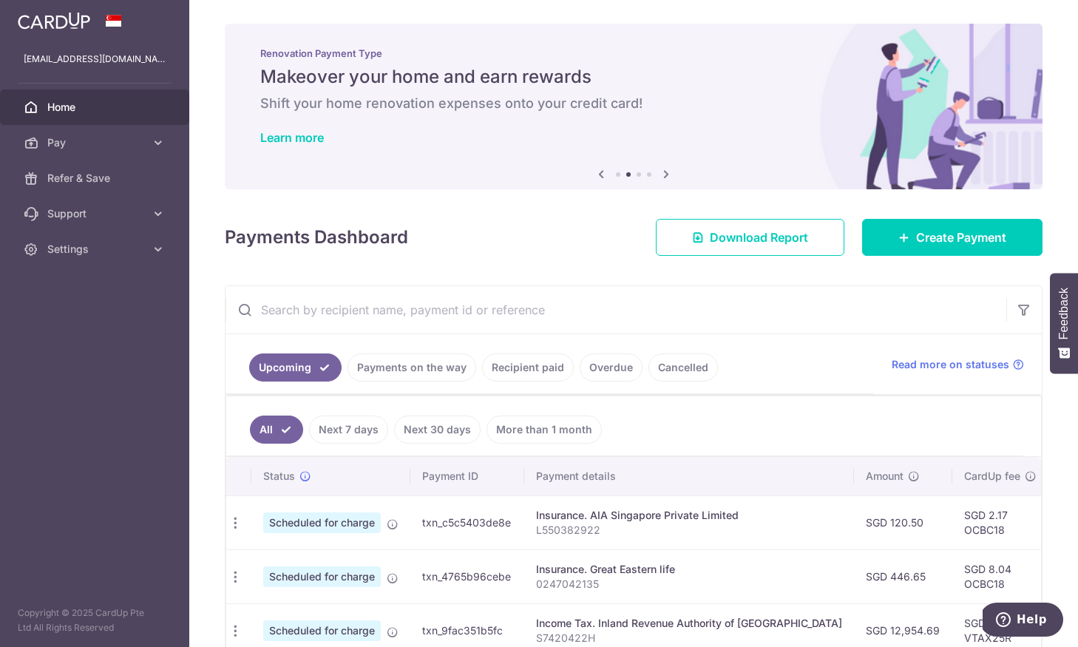
scroll to position [0, 0]
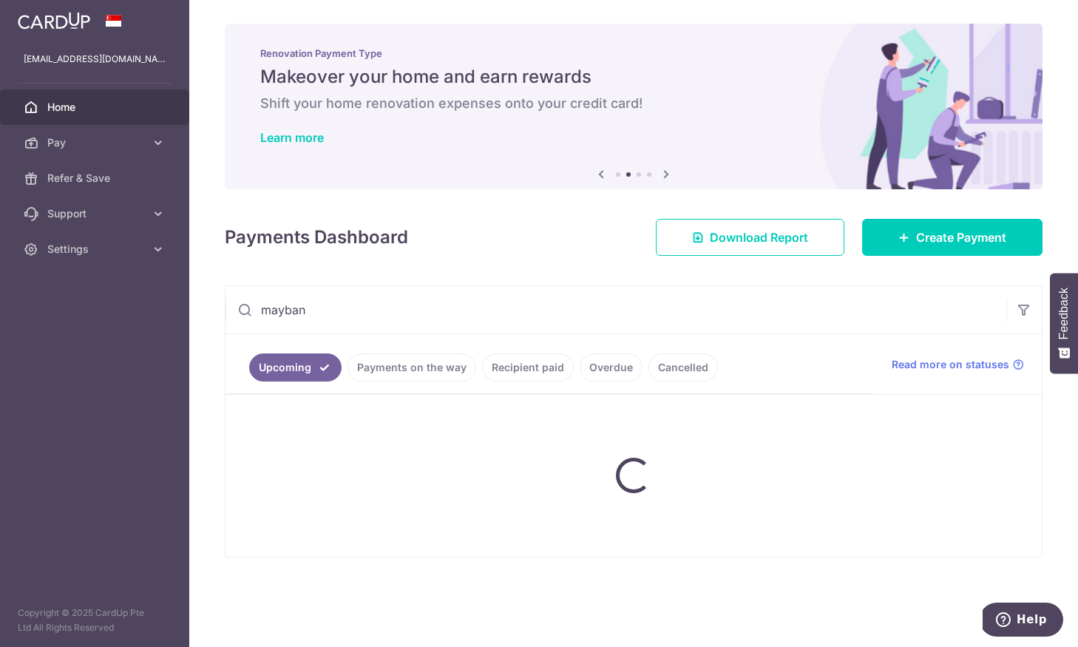
type input "maybank"
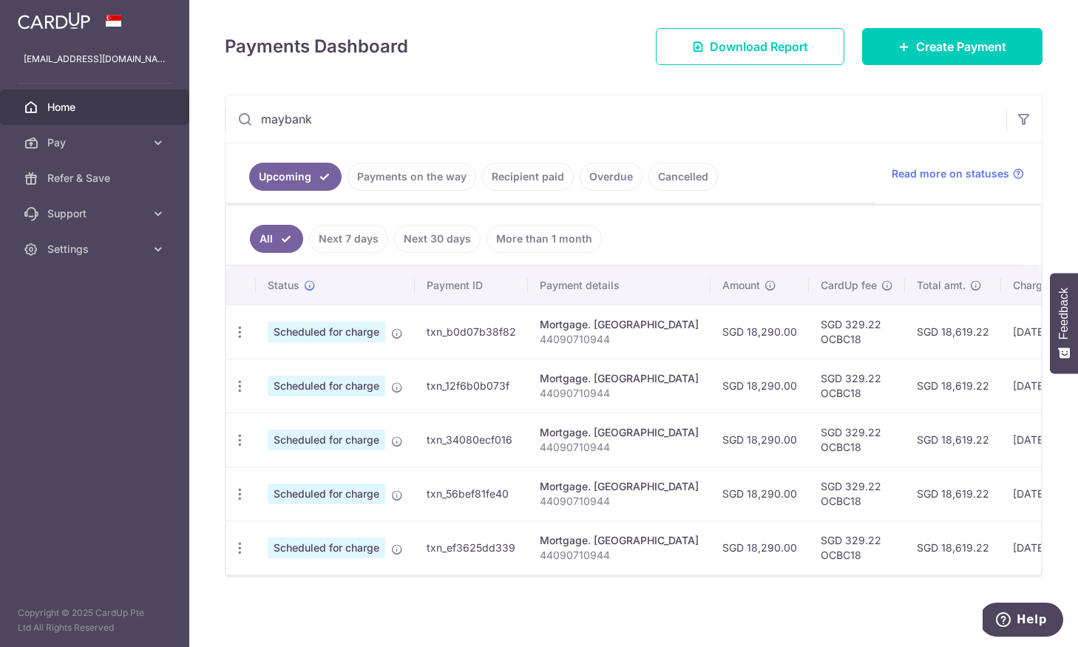
scroll to position [173, 0]
